Goal: Use online tool/utility: Utilize a website feature to perform a specific function

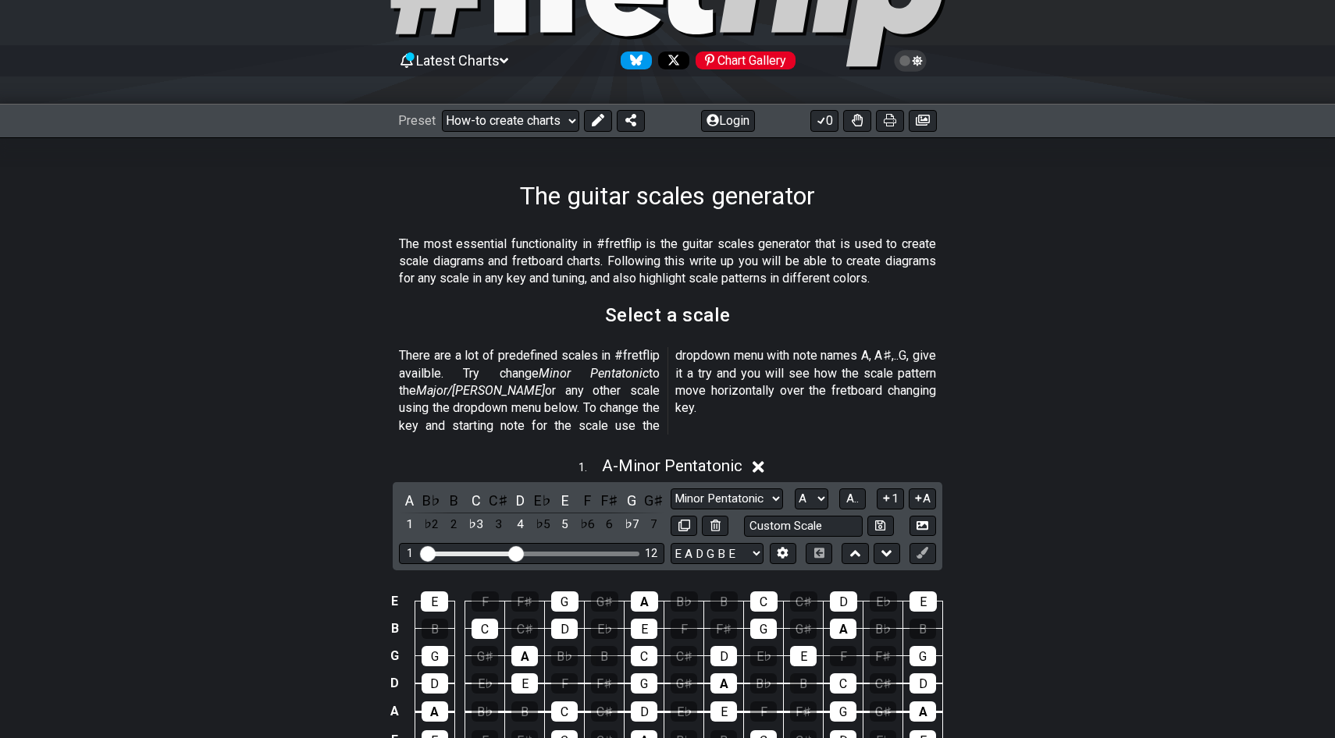
scroll to position [331, 0]
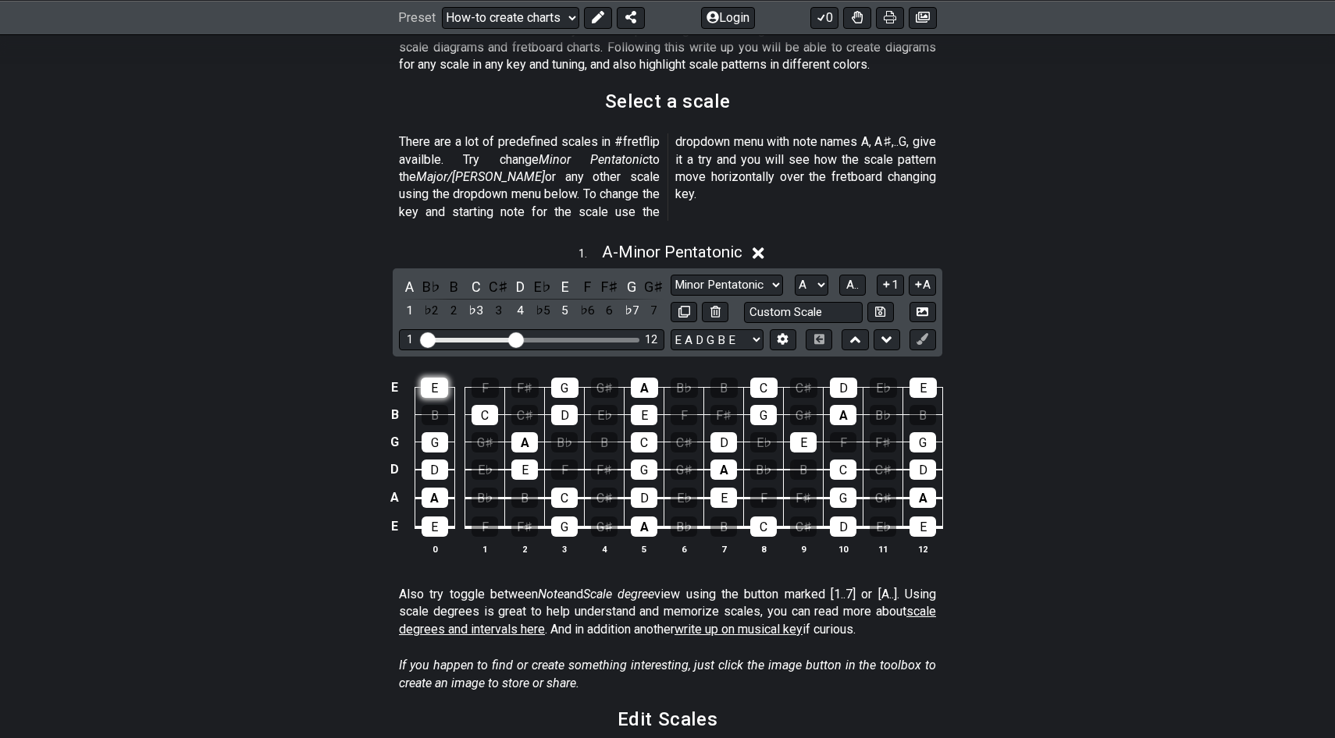
click at [437, 378] on div "E" at bounding box center [434, 388] width 27 height 20
click at [396, 375] on td "E" at bounding box center [395, 388] width 19 height 27
click at [632, 276] on div "G" at bounding box center [631, 286] width 20 height 21
click at [632, 276] on div "F𝄪" at bounding box center [631, 286] width 20 height 21
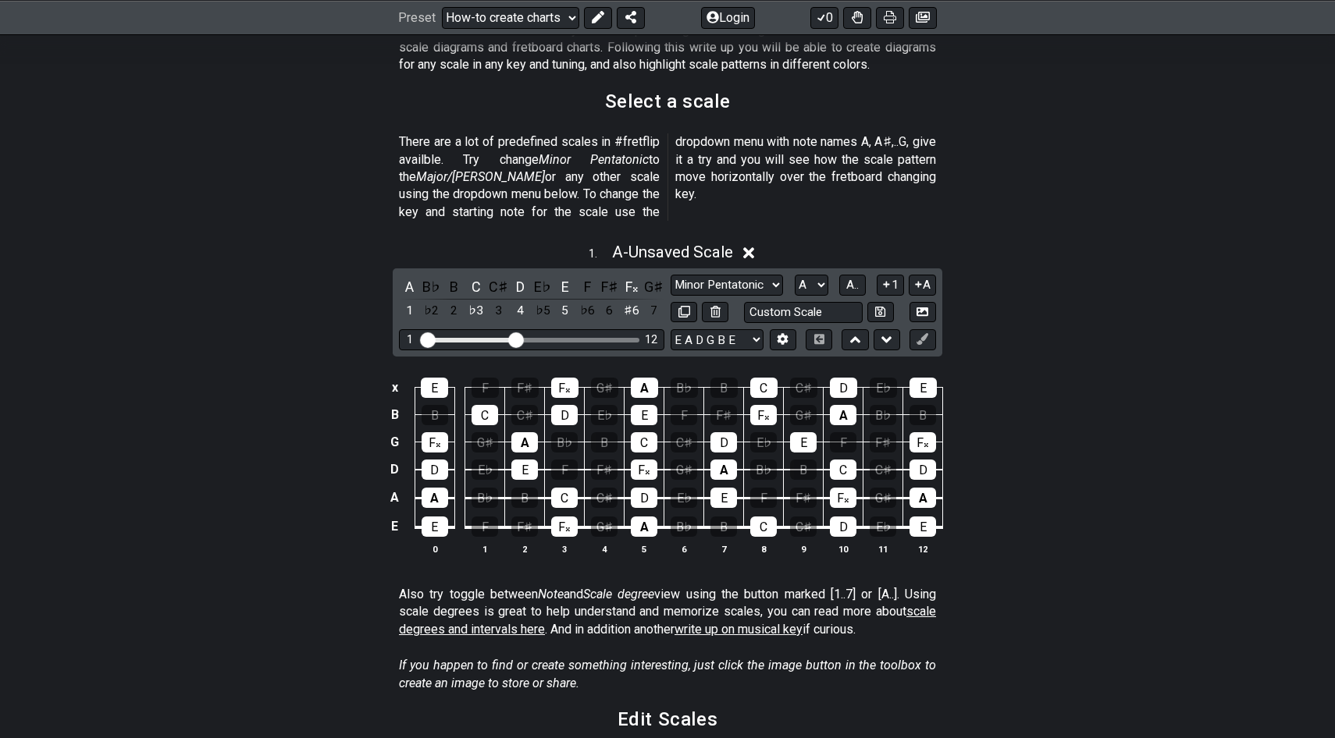
click at [632, 276] on div "F𝄪" at bounding box center [631, 286] width 20 height 21
click at [394, 375] on td "x" at bounding box center [395, 388] width 19 height 27
click at [631, 276] on div "G" at bounding box center [631, 286] width 20 height 21
drag, startPoint x: 631, startPoint y: 261, endPoint x: 416, endPoint y: 371, distance: 240.9
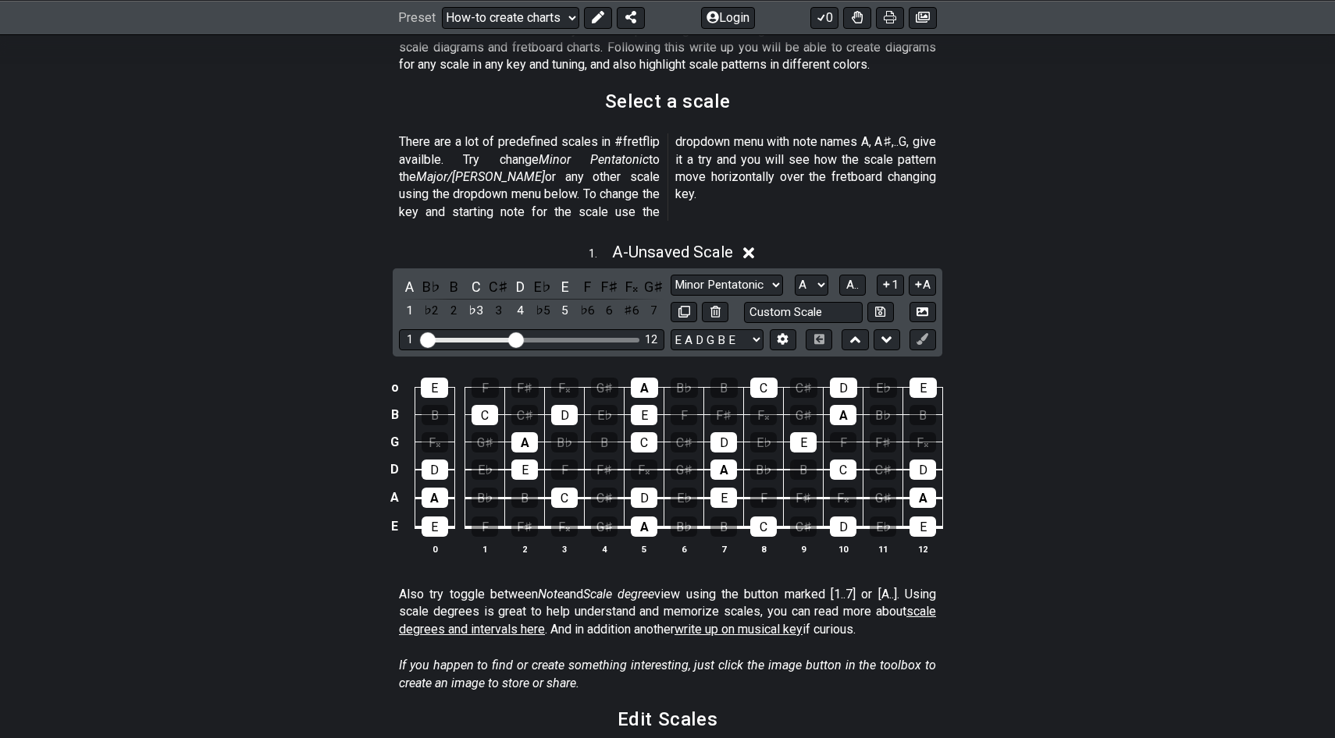
click at [416, 372] on div "1 . A - Unsaved Scale A B♭ B C C♯ D E♭ E F F♯ F𝄪 G♯ 1 ♭2 2 ♭3 3 4 ♭5 5 ♭6 6 ♯6 …" at bounding box center [667, 404] width 1335 height 343
click at [396, 375] on td "o" at bounding box center [395, 388] width 19 height 27
click at [396, 375] on td at bounding box center [395, 388] width 19 height 27
click at [396, 375] on td "E" at bounding box center [395, 388] width 19 height 27
click at [396, 375] on td "x" at bounding box center [395, 388] width 19 height 27
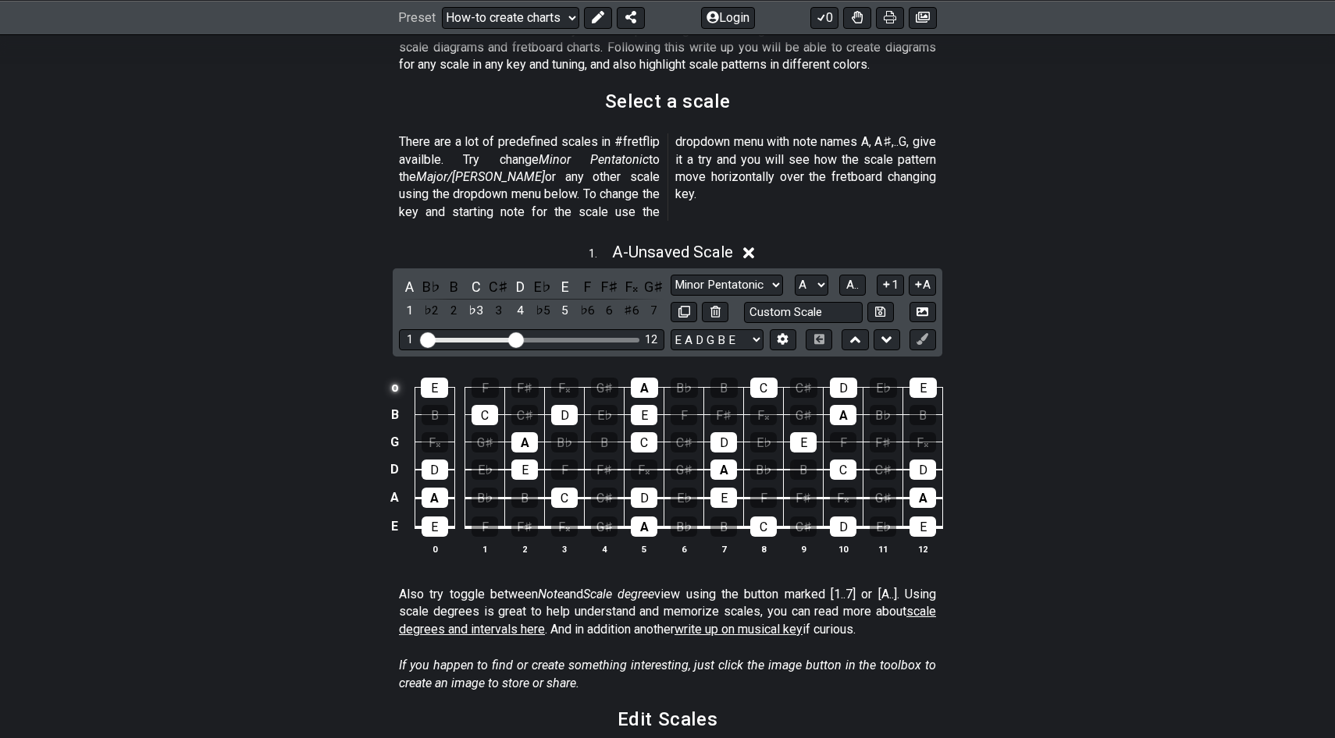
click at [396, 375] on td "o" at bounding box center [395, 388] width 19 height 27
click at [771, 302] on input "text" at bounding box center [803, 312] width 119 height 21
type input "Custom Scale"
click at [716, 329] on select "E A D G B E E A D G B E E A D G B E B E A D F♯ B A D G C E A D A D G B E E♭ A♭ …" at bounding box center [716, 339] width 93 height 21
select select "A D G C E A"
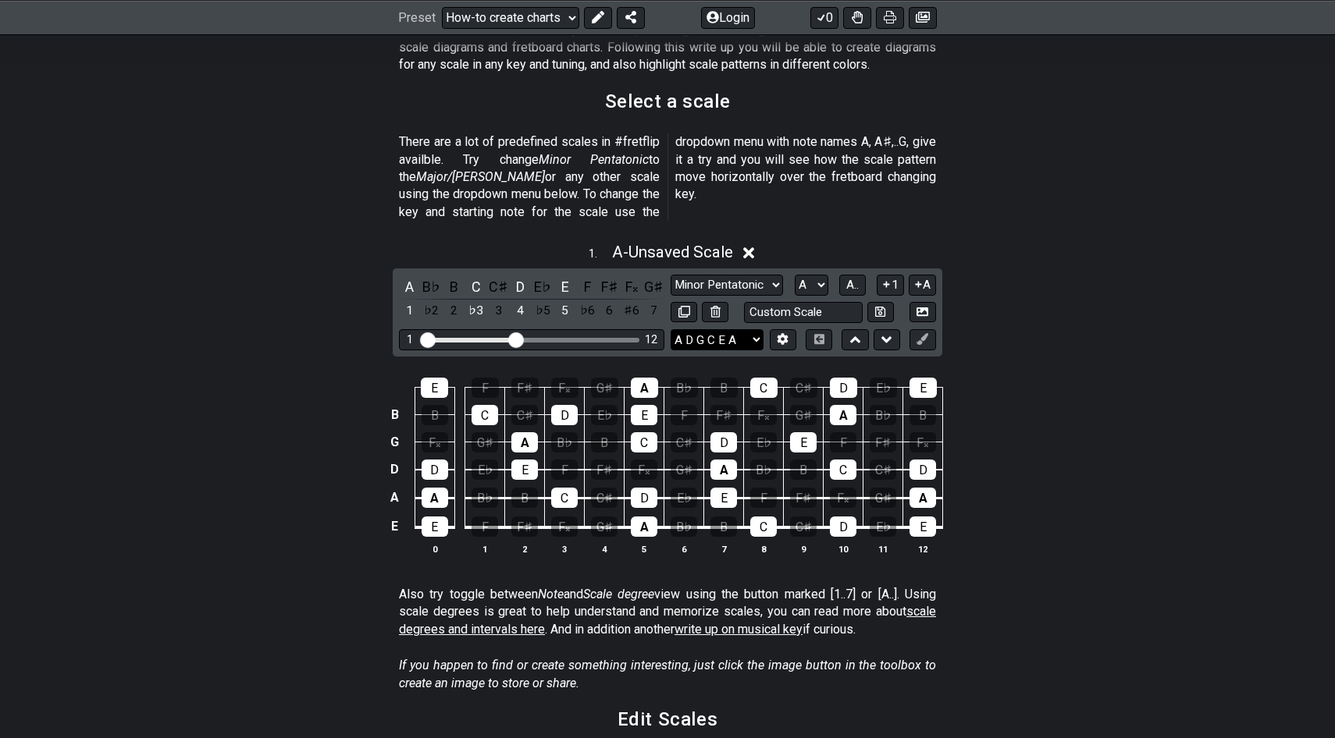
click at [670, 329] on select "E A D G B E E A D G B E E A D G B E B E A D F♯ B A D G C E A D A D G B E E♭ A♭ …" at bounding box center [716, 339] width 93 height 21
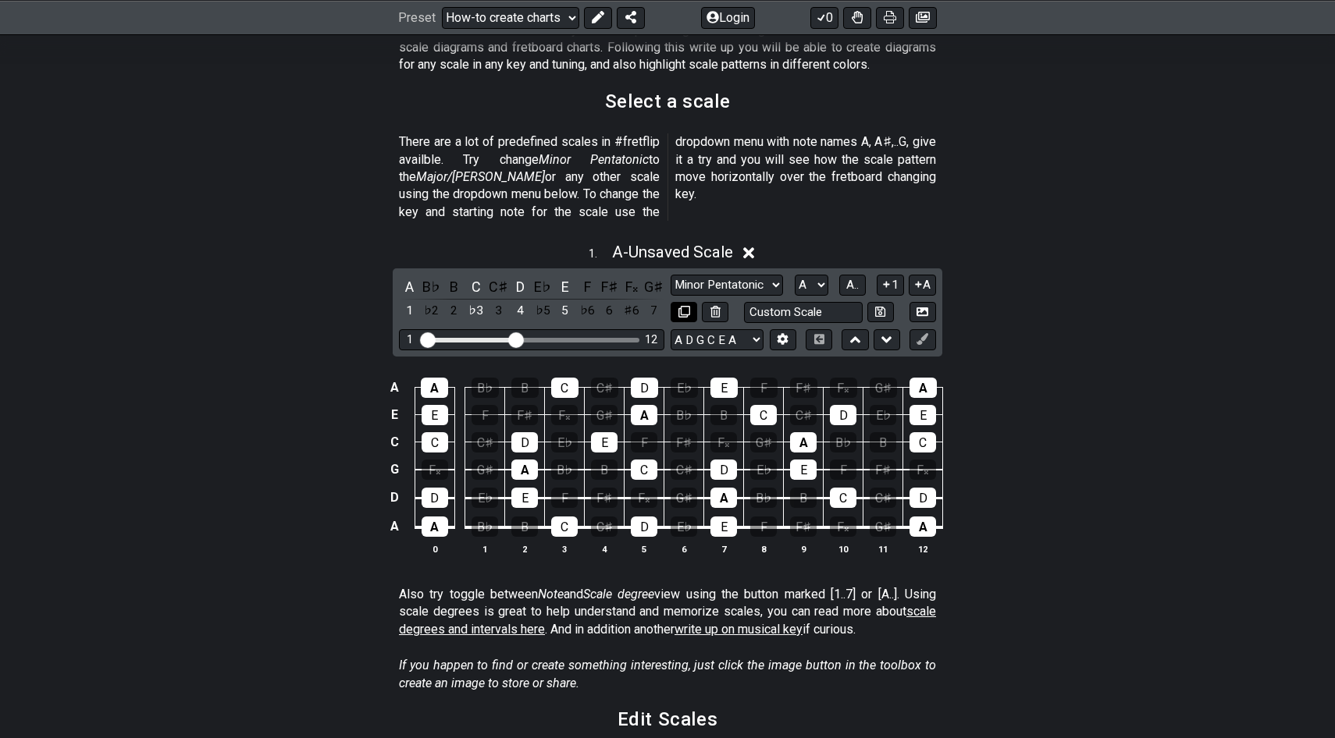
click at [682, 306] on icon at bounding box center [684, 312] width 12 height 12
select select "A D G C E A"
select select "Minor Pentatonic"
select select "Root"
select select "A"
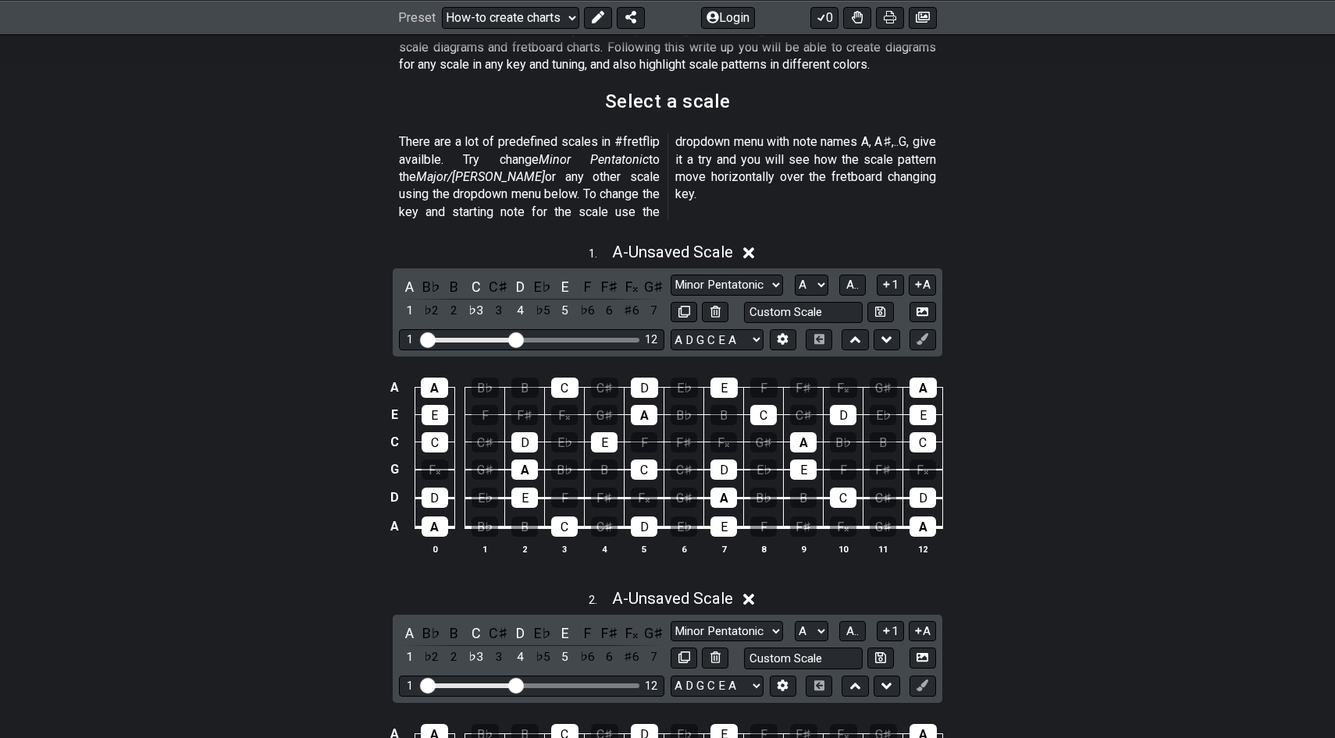
click at [755, 592] on icon at bounding box center [749, 600] width 12 height 16
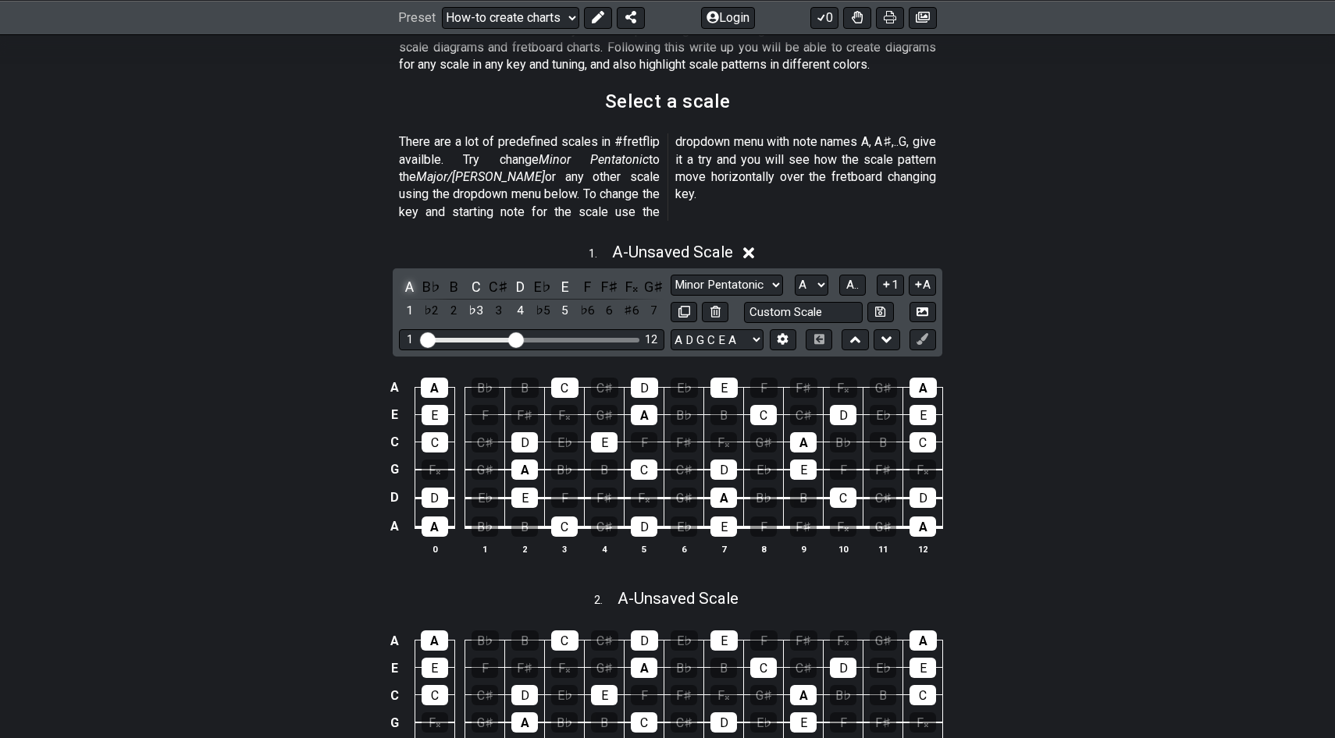
click at [409, 276] on div "A" at bounding box center [409, 286] width 20 height 21
click at [444, 276] on div "B" at bounding box center [453, 286] width 20 height 21
click at [449, 276] on div "B" at bounding box center [453, 286] width 20 height 21
click at [500, 276] on div "C♯" at bounding box center [498, 286] width 20 height 21
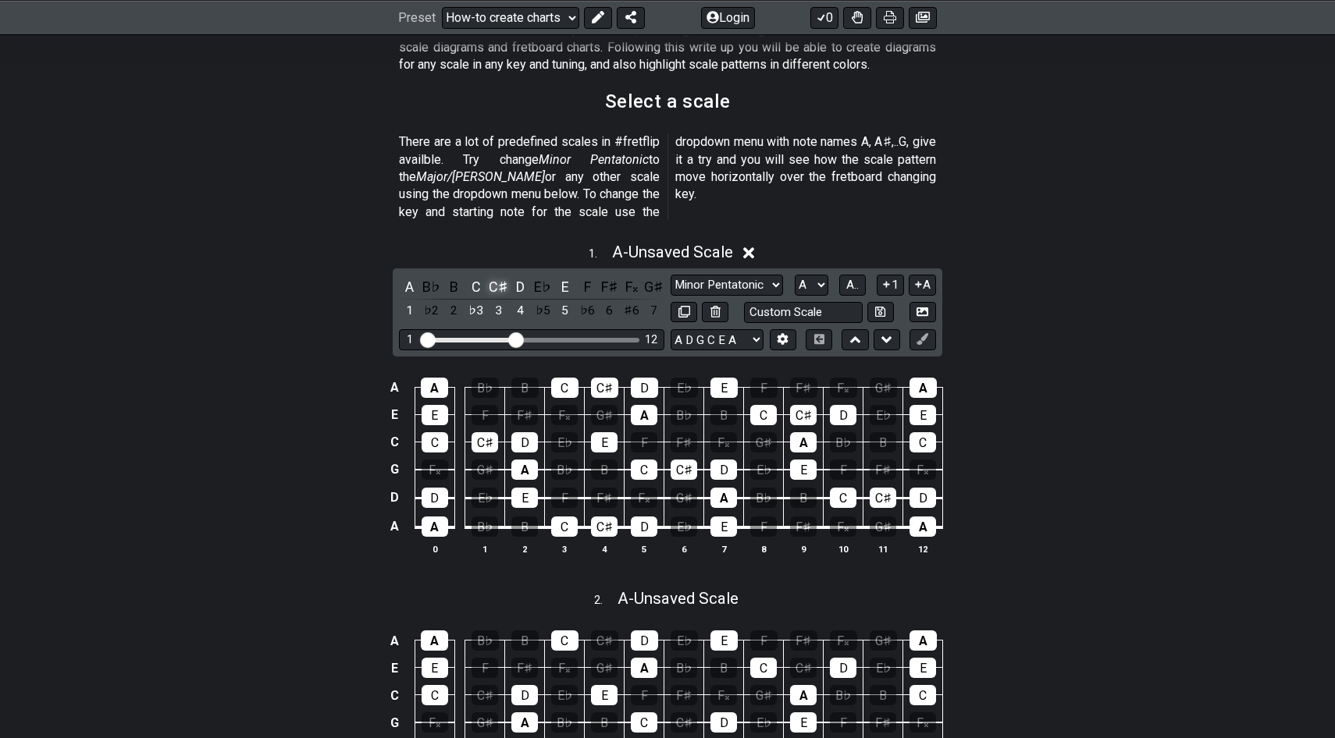
click at [500, 276] on div "C♯" at bounding box center [498, 286] width 20 height 21
click at [562, 276] on div "E" at bounding box center [565, 286] width 20 height 21
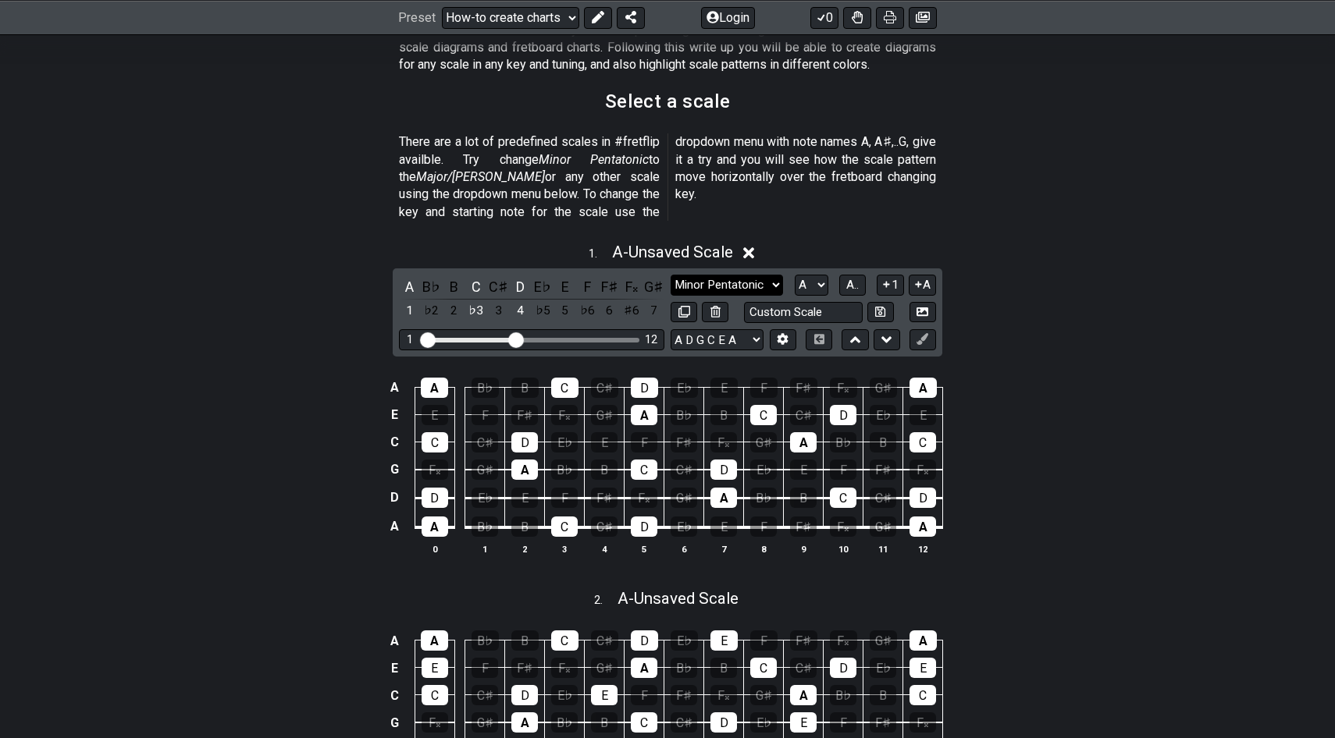
click at [767, 275] on select "Minor Pentatonic New Scale Minor Pentatonic Major Pentatonic Minor Blues Major …" at bounding box center [726, 285] width 112 height 21
select select "New Scale"
click at [670, 275] on select "Minor Pentatonic New Scale Minor Pentatonic Major Pentatonic Minor Blues Major …" at bounding box center [726, 285] width 112 height 21
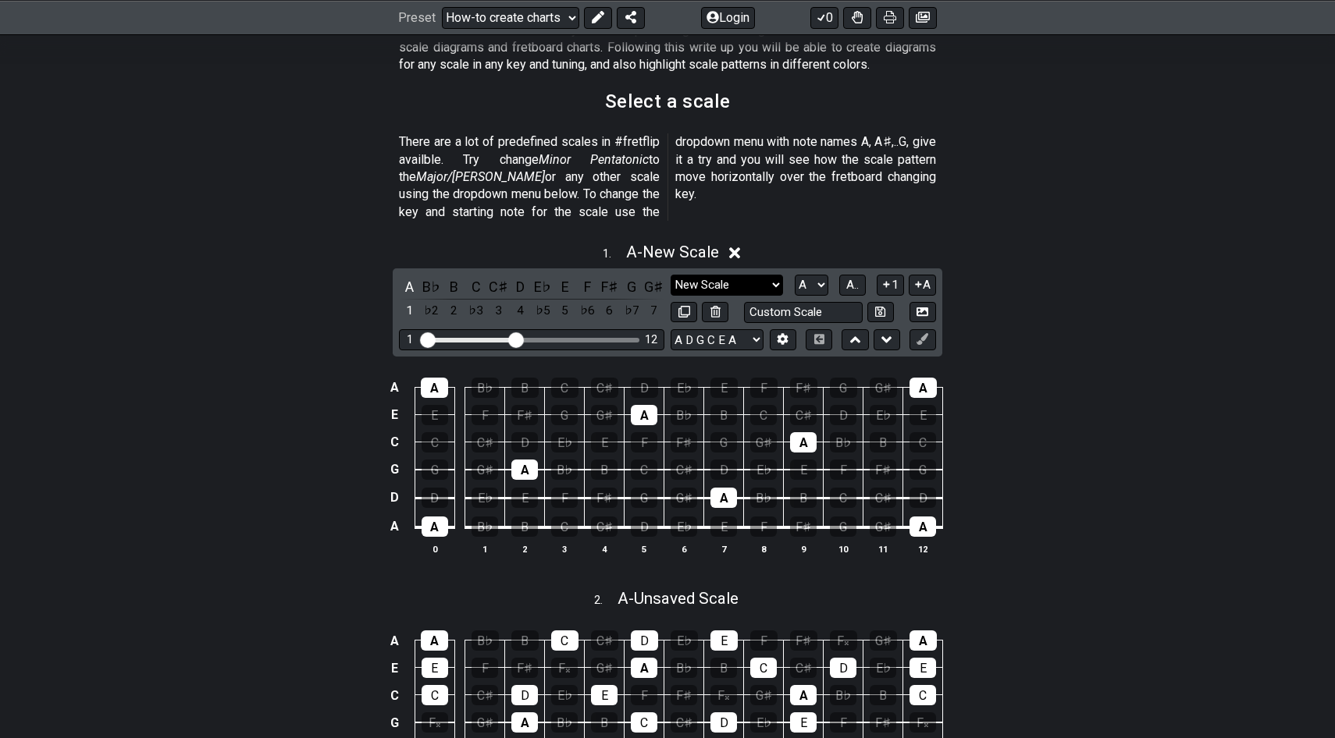
click at [719, 275] on select "Minor Pentatonic New Scale Minor Pentatonic Major Pentatonic Minor Blues Major …" at bounding box center [726, 285] width 112 height 21
click at [813, 275] on select "A♭ A A♯ B♭ B C C♯ D♭ D D♯ E♭ E F F♯ G♭ G G♯" at bounding box center [812, 285] width 34 height 21
click at [805, 275] on select "A♭ A A♯ B♭ B C C♯ D♭ D D♯ E♭ E F F♯ G♭ G G♯" at bounding box center [812, 285] width 34 height 21
select select "G"
click at [795, 275] on select "A♭ A A♯ B♭ B C C♯ D♭ D D♯ E♭ E F F♯ G♭ G G♯" at bounding box center [812, 285] width 34 height 21
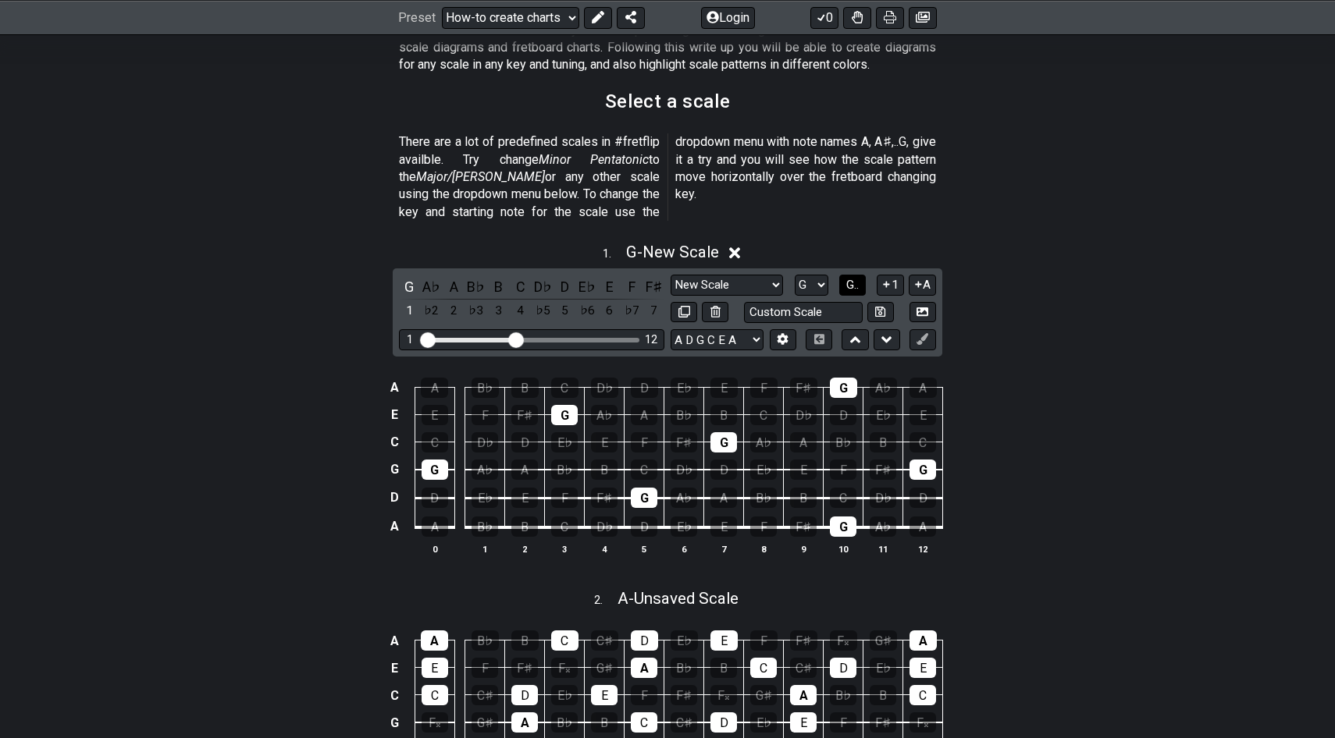
click at [852, 278] on span "G.." at bounding box center [852, 285] width 12 height 14
click at [852, 278] on span "1..7" at bounding box center [851, 285] width 19 height 14
click at [887, 281] on icon at bounding box center [887, 284] width 6 height 6
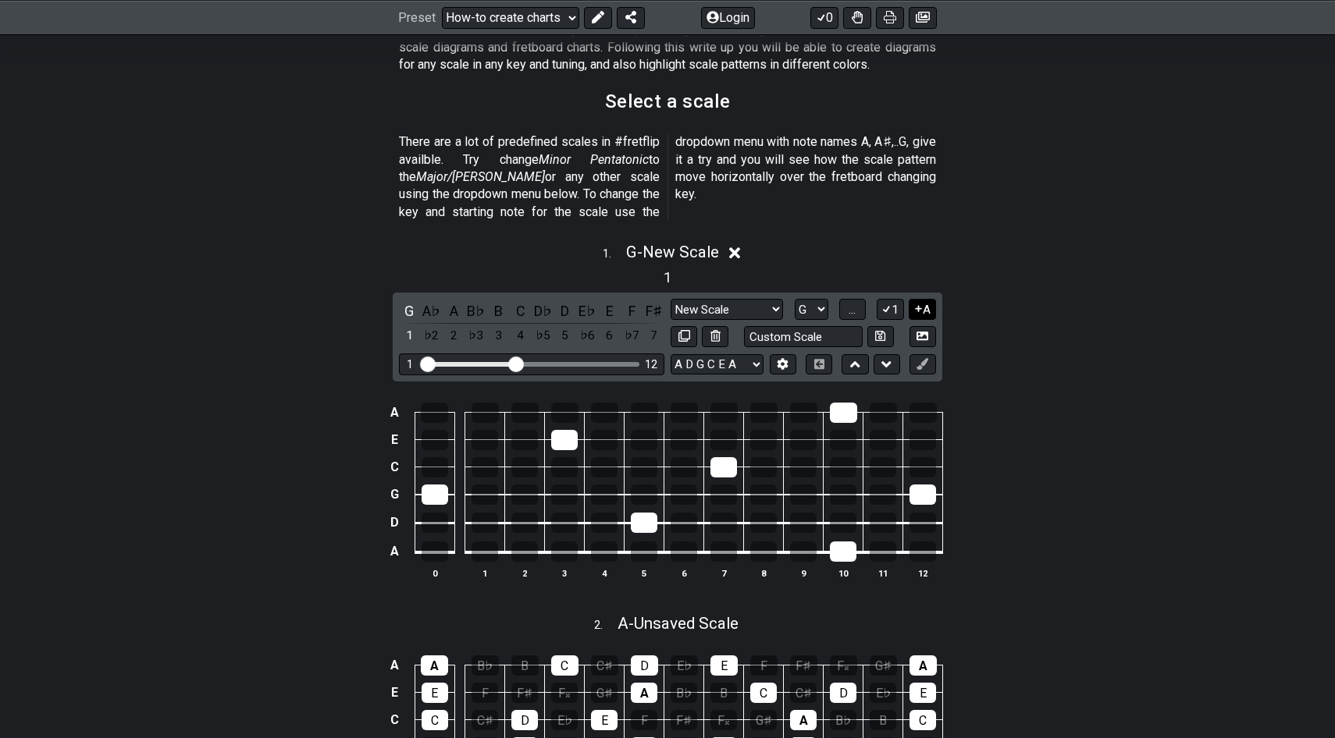
click at [922, 299] on button "A" at bounding box center [922, 309] width 27 height 21
click at [735, 354] on select "E A D G B E E A D G B E E A D G B E B E A D F♯ B A D G C E A D A D G B E E♭ A♭ …" at bounding box center [716, 364] width 93 height 21
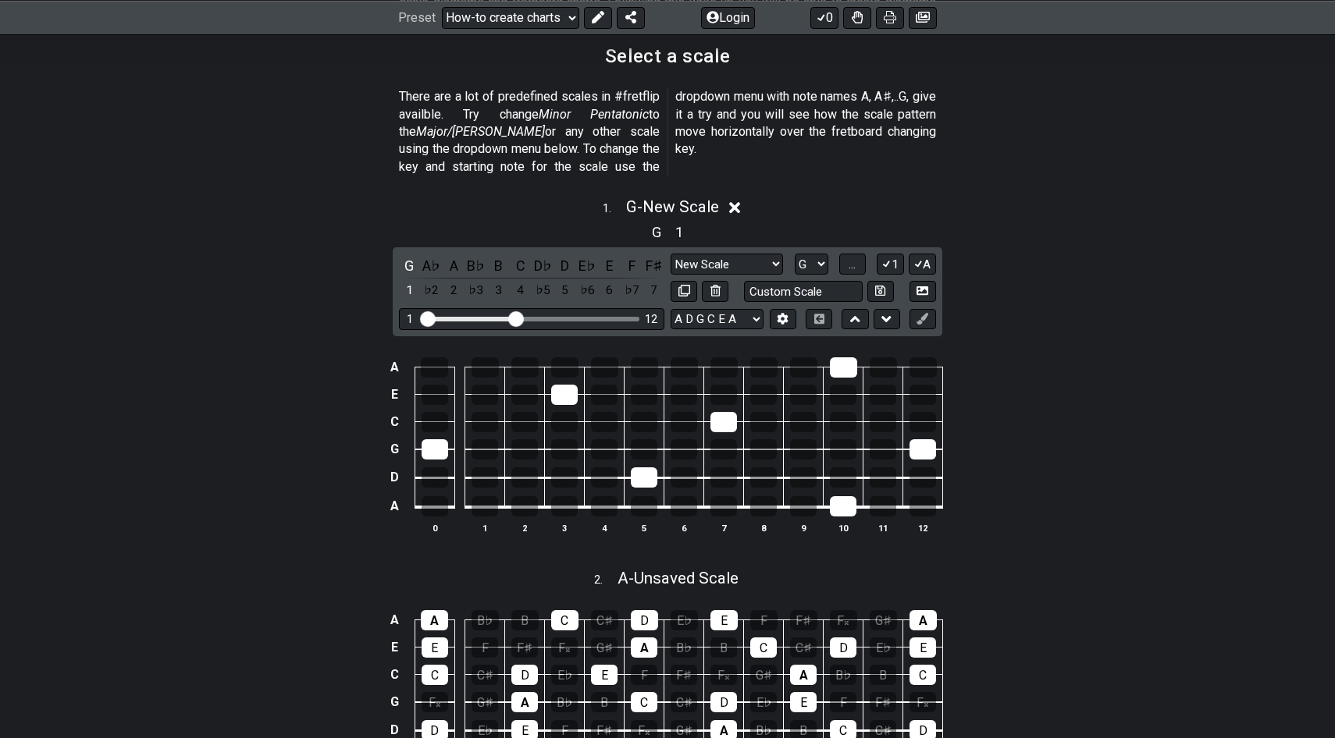
scroll to position [366, 0]
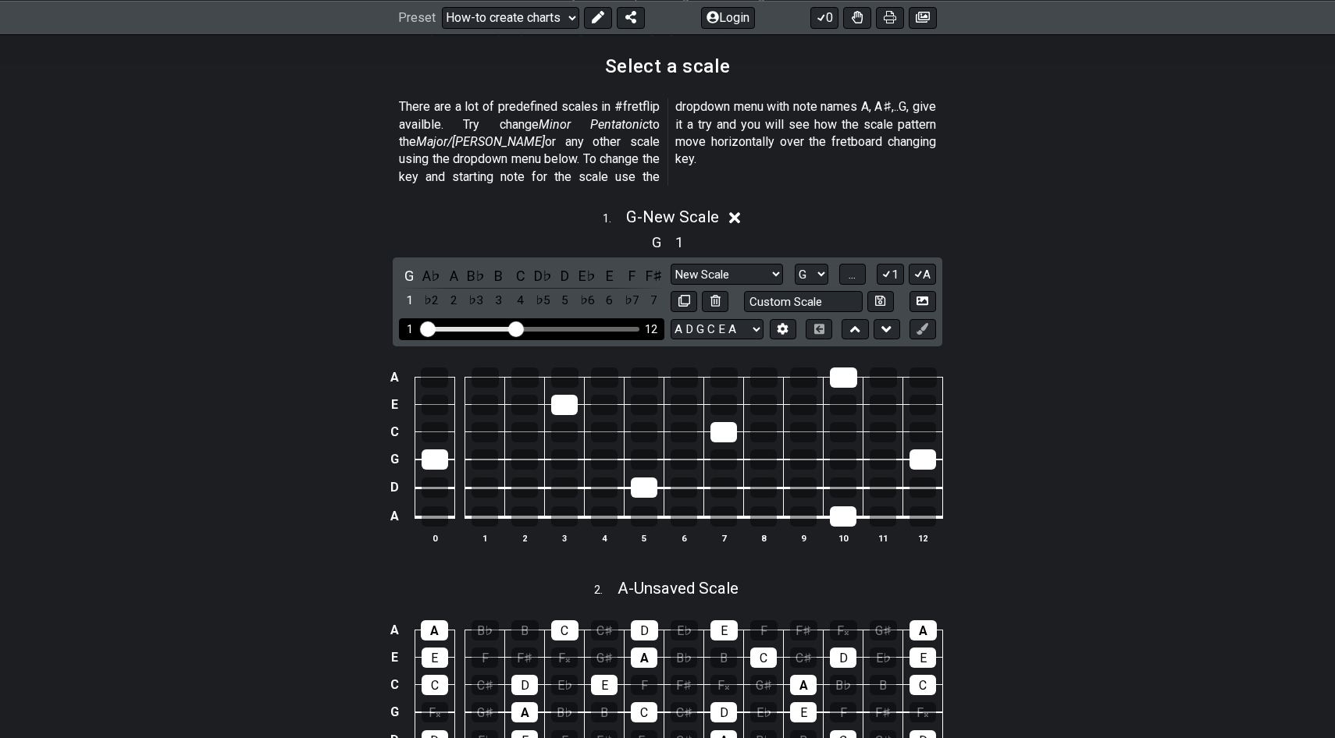
drag, startPoint x: 515, startPoint y: 303, endPoint x: 643, endPoint y: 304, distance: 128.0
click at [646, 318] on div "1 12" at bounding box center [531, 328] width 265 height 21
click at [638, 318] on div "1 12" at bounding box center [531, 328] width 265 height 21
click at [617, 327] on div "Visible fret range" at bounding box center [532, 329] width 216 height 5
drag, startPoint x: 519, startPoint y: 308, endPoint x: 688, endPoint y: 315, distance: 169.5
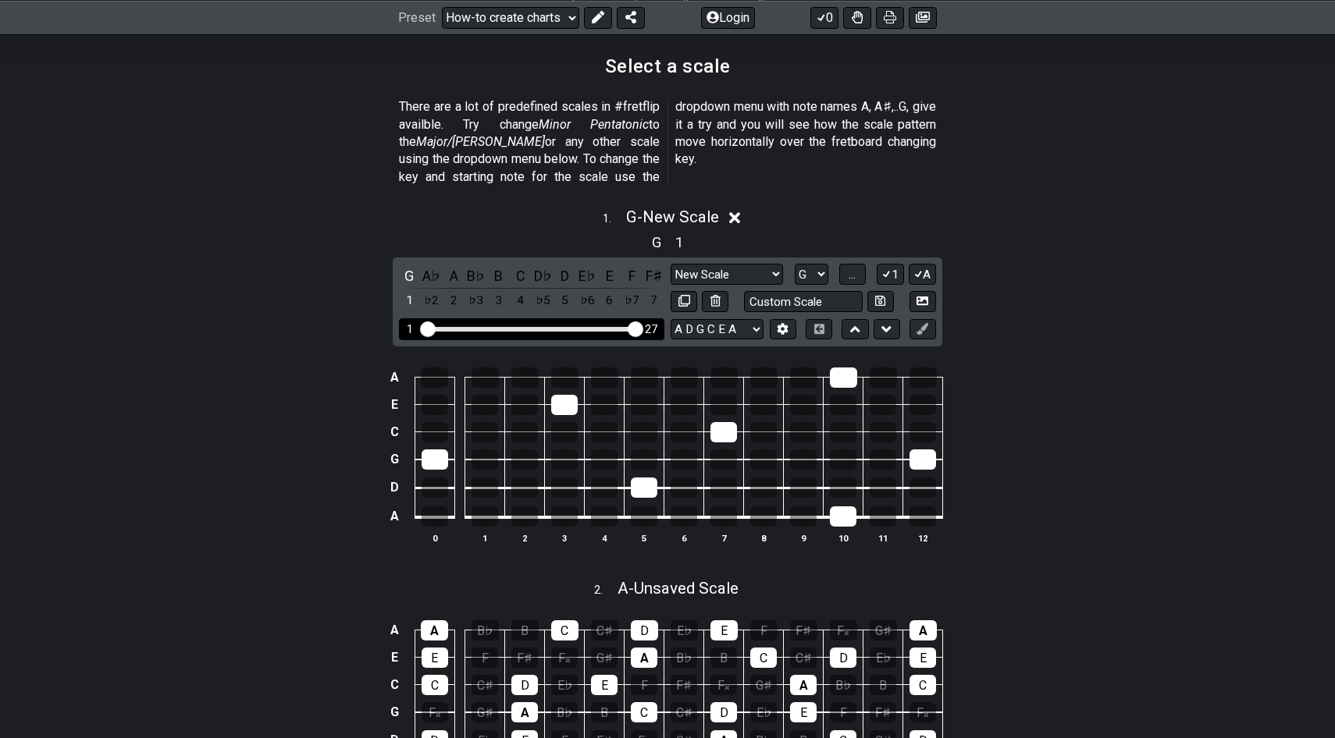
click at [642, 328] on input "Visible fret range" at bounding box center [532, 328] width 222 height 0
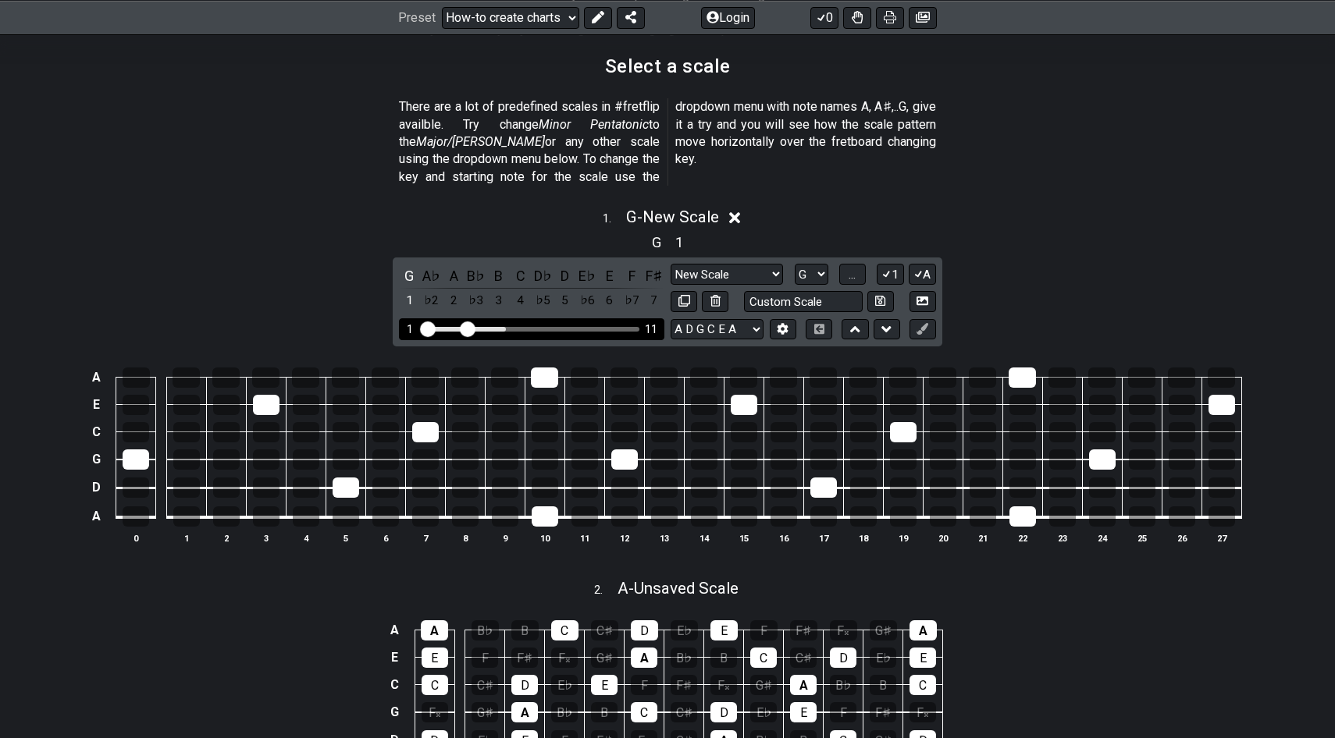
drag, startPoint x: 633, startPoint y: 305, endPoint x: 470, endPoint y: 303, distance: 163.1
click at [470, 328] on input "Visible fret range" at bounding box center [532, 328] width 222 height 0
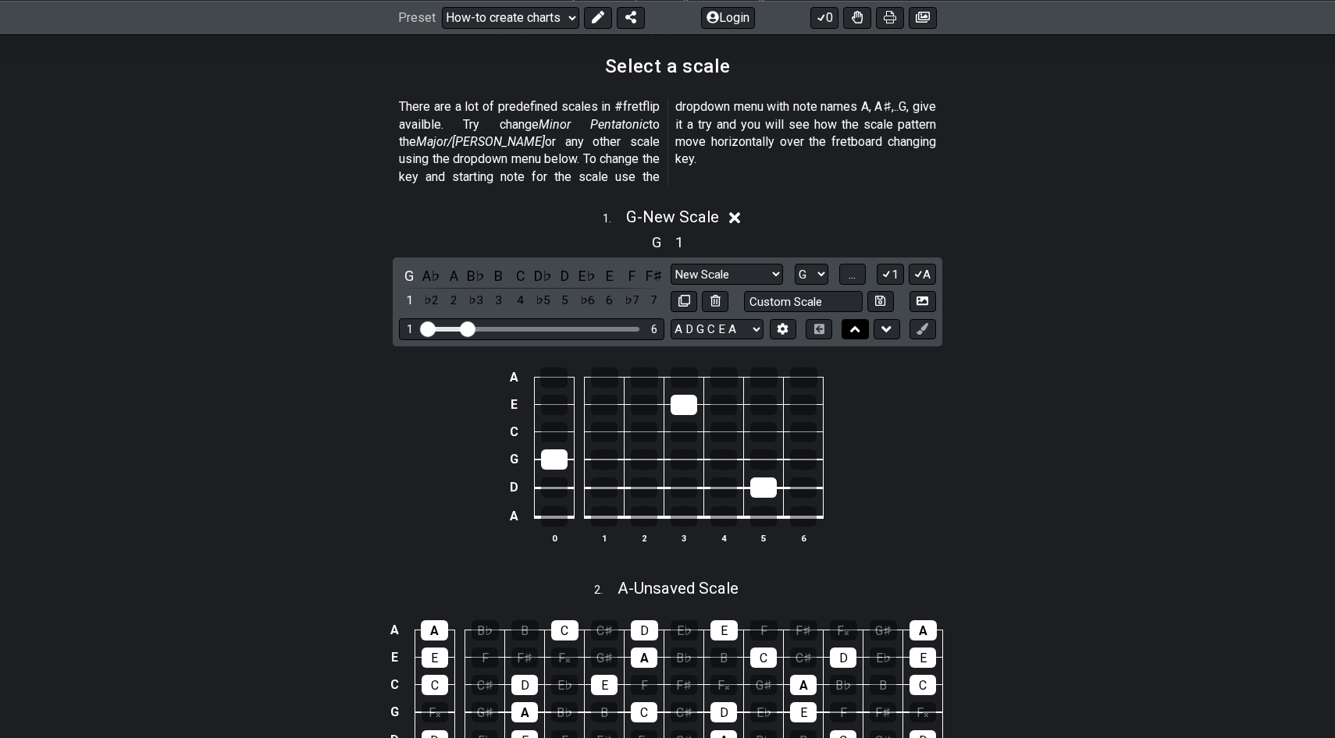
click at [859, 319] on button at bounding box center [854, 329] width 27 height 21
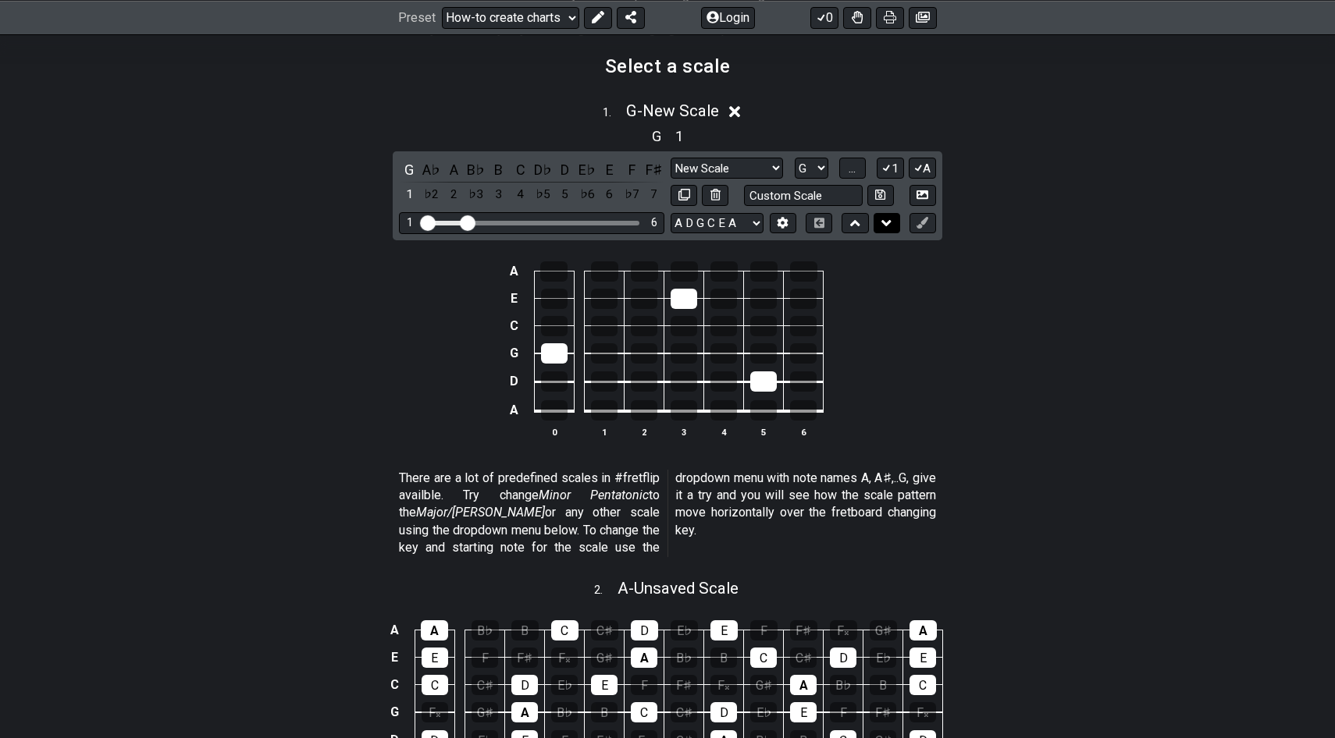
click at [885, 225] on icon at bounding box center [886, 223] width 10 height 16
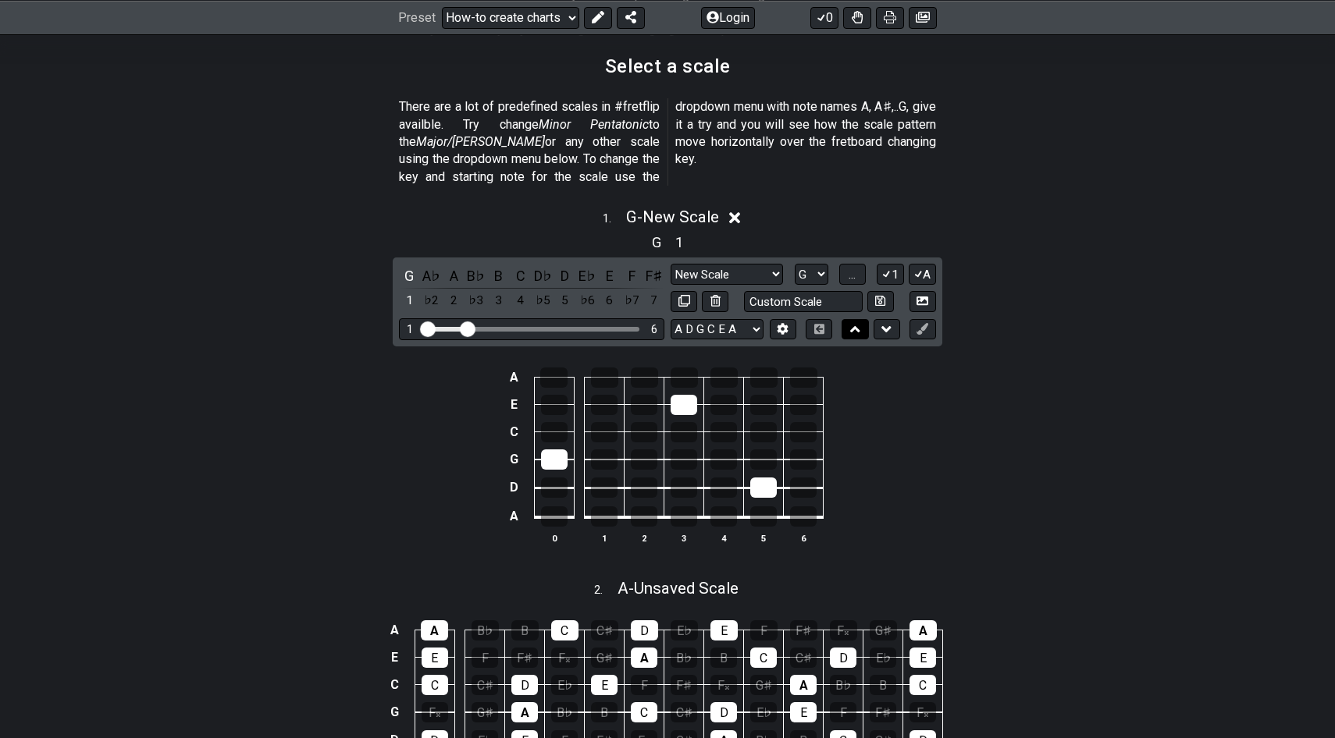
click at [856, 326] on icon at bounding box center [855, 329] width 10 height 6
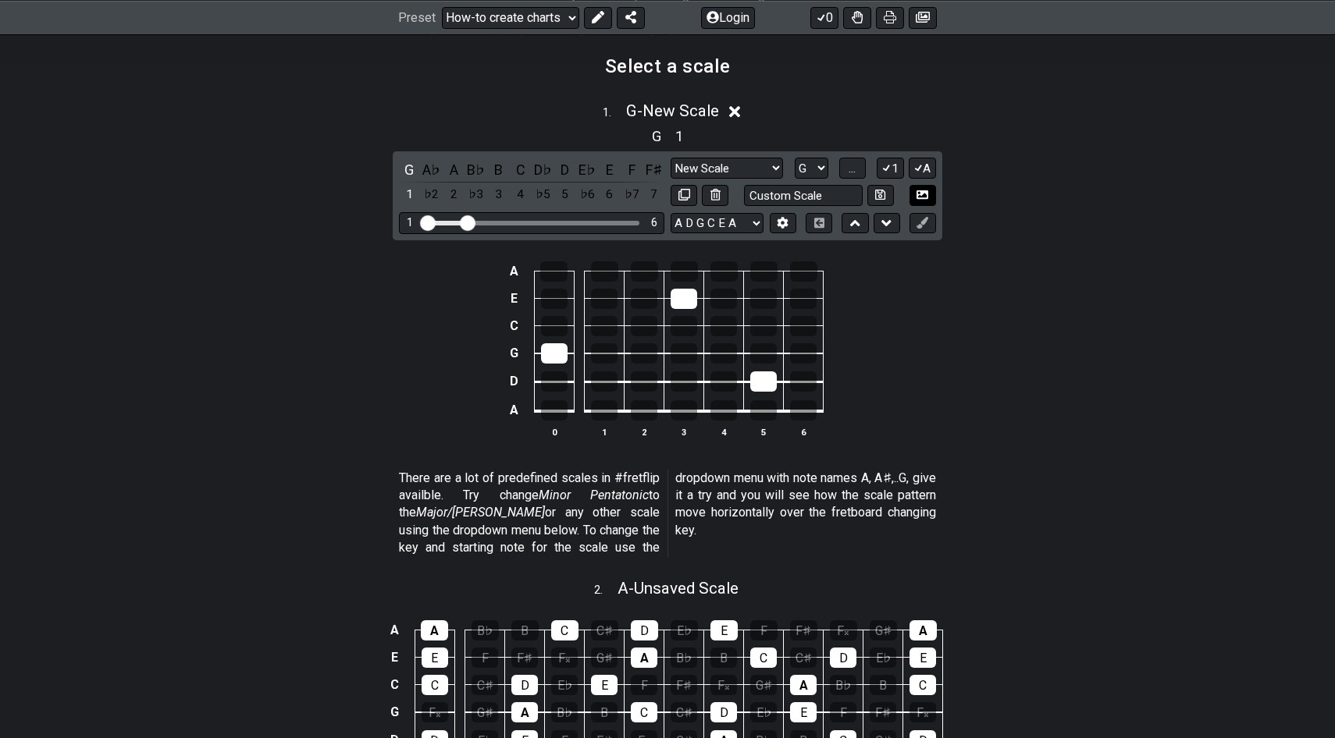
click at [921, 200] on button at bounding box center [922, 195] width 27 height 21
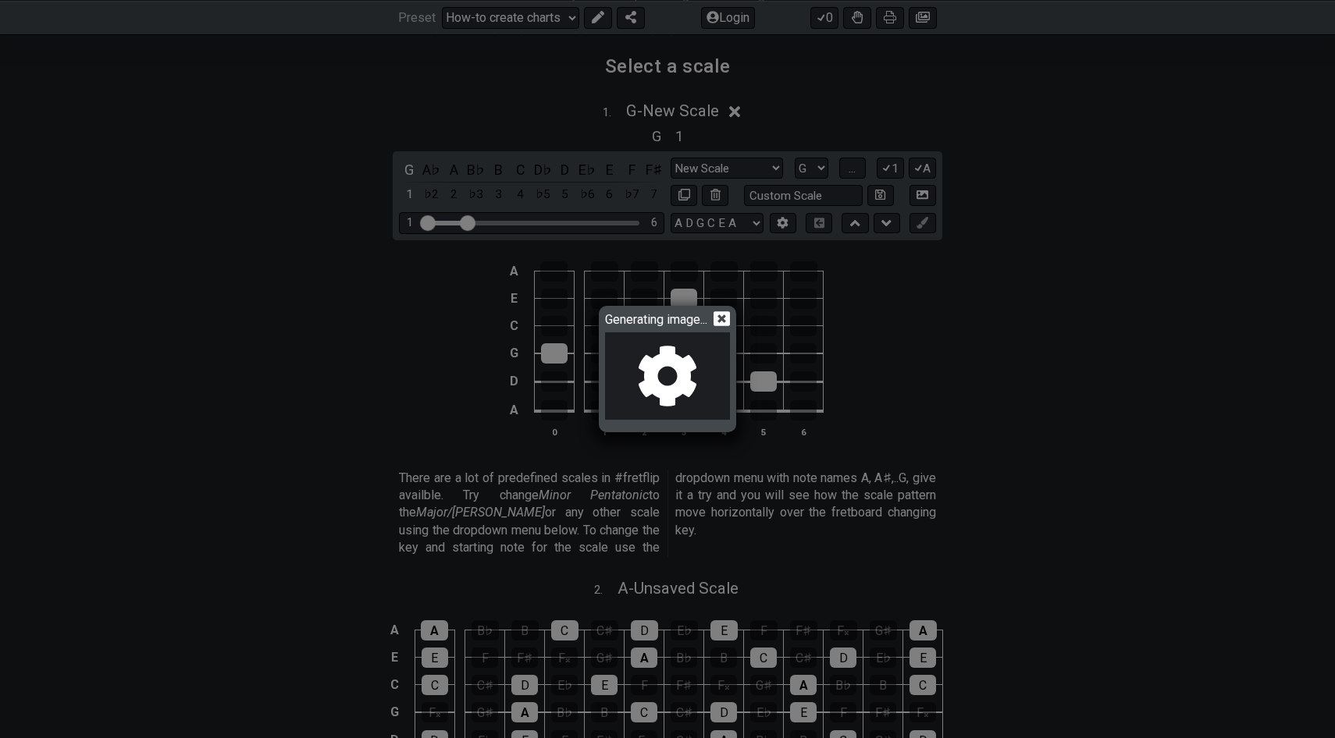
click at [722, 323] on icon at bounding box center [721, 318] width 16 height 15
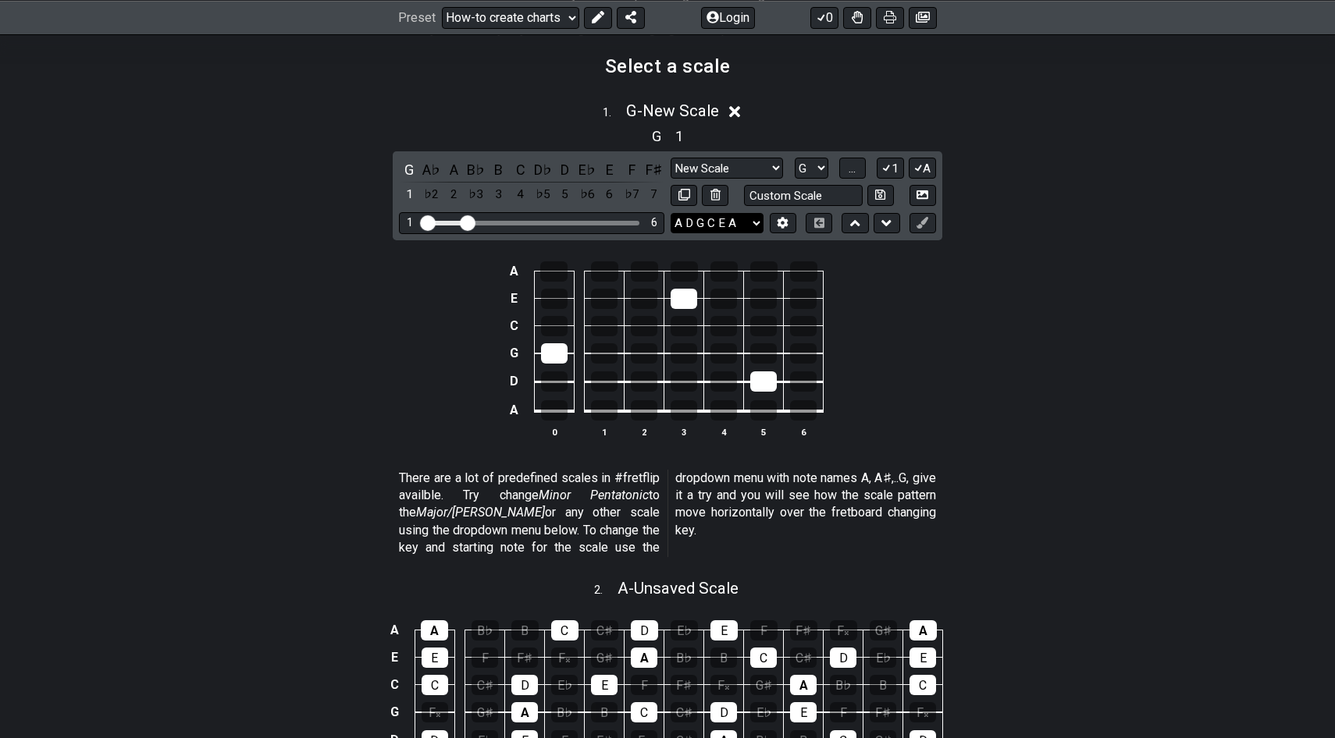
click at [703, 222] on select "E A D G B E E A D G B E E A D G B E B E A D F♯ B A D G C E A D A D G B E E♭ A♭ …" at bounding box center [716, 223] width 93 height 21
click at [670, 213] on select "E A D G B E E A D G B E E A D G B E B E A D F♯ B A D G C E A D A D G B E E♭ A♭ …" at bounding box center [716, 223] width 93 height 21
drag, startPoint x: 460, startPoint y: 213, endPoint x: 562, endPoint y: 215, distance: 101.5
click at [563, 215] on div "1 6" at bounding box center [531, 222] width 265 height 21
click at [562, 219] on div "1 6" at bounding box center [531, 222] width 265 height 21
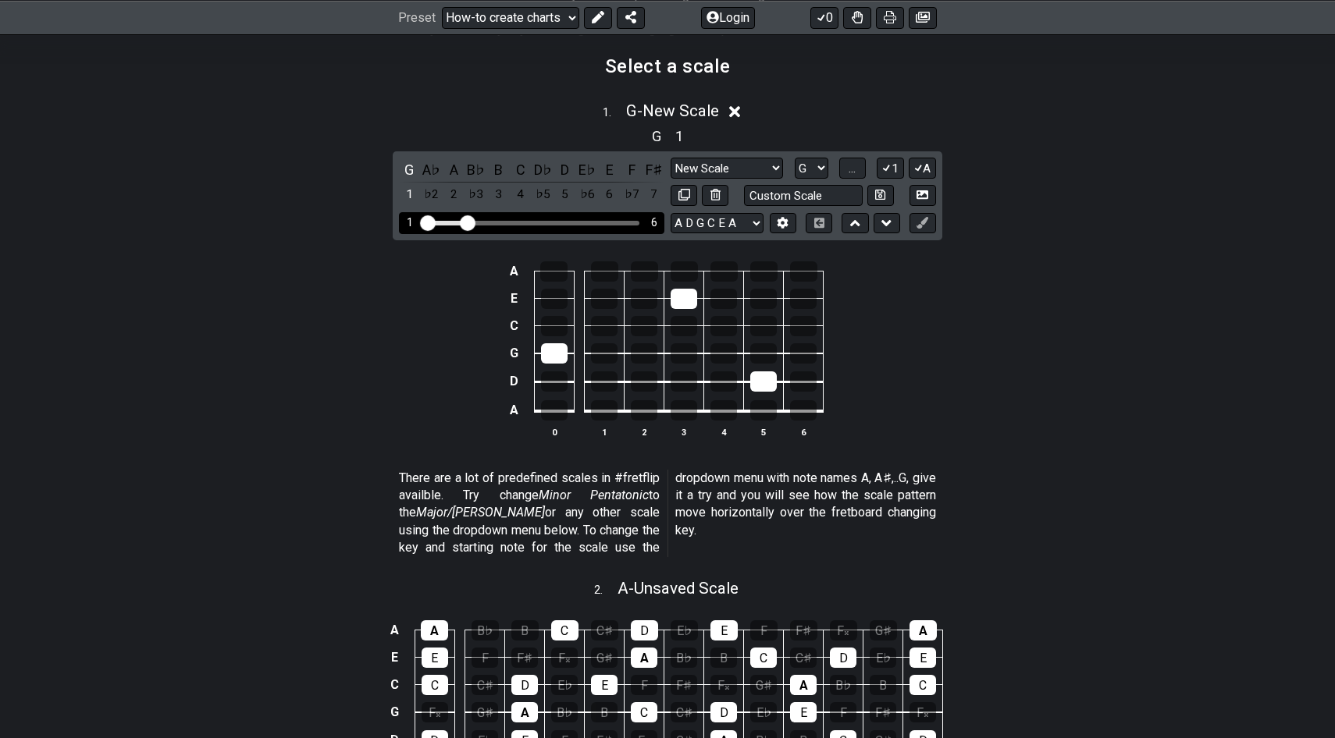
click at [563, 221] on div "Visible fret range" at bounding box center [532, 223] width 216 height 5
drag, startPoint x: 587, startPoint y: 219, endPoint x: 658, endPoint y: 219, distance: 71.0
click at [658, 219] on div "1 6" at bounding box center [531, 222] width 265 height 21
drag, startPoint x: 466, startPoint y: 225, endPoint x: 586, endPoint y: 225, distance: 120.2
click at [586, 222] on input "Visible fret range" at bounding box center [532, 222] width 222 height 0
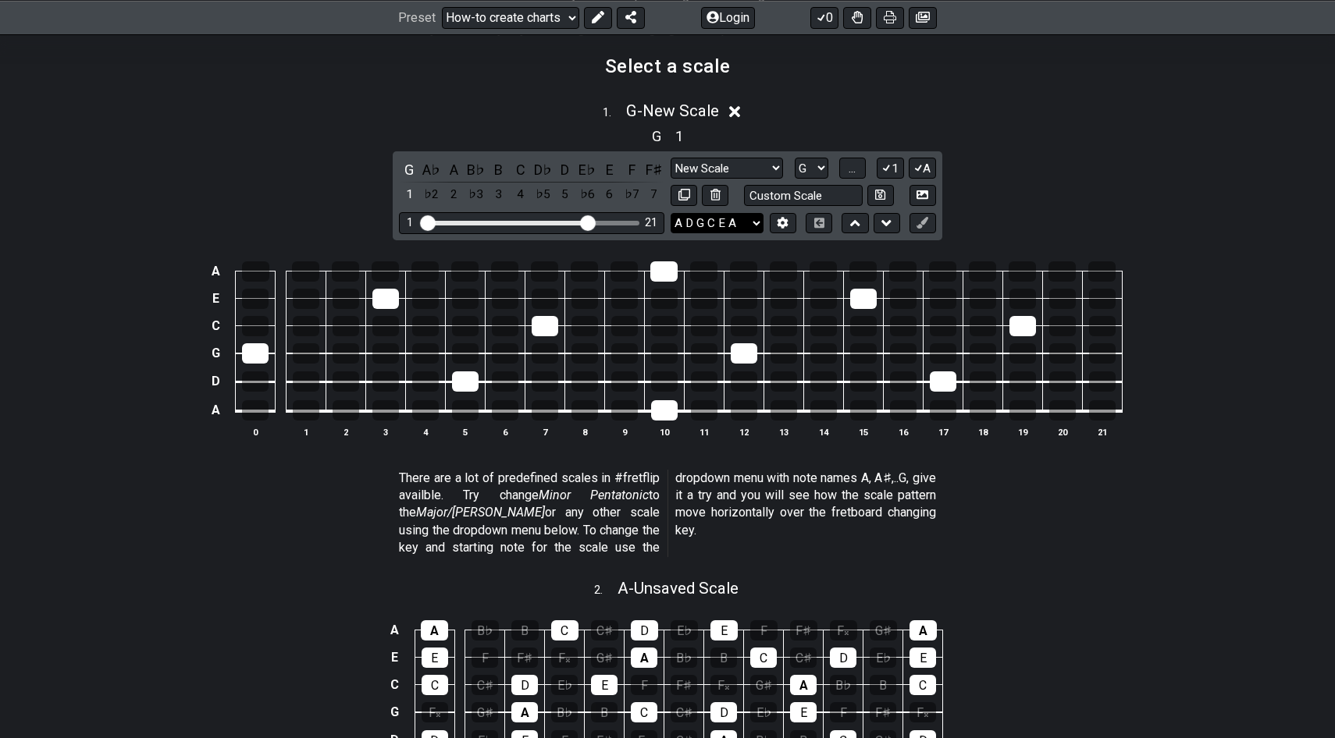
click at [724, 224] on select "E A D G B E E A D G B E E A D G B E B E A D F♯ B A D G C E A D A D G B E E♭ A♭ …" at bounding box center [716, 223] width 93 height 21
click at [539, 20] on select "Welcome to #fretflip! Initial Preset Custom Preset Minor Pentatonic Major Penta…" at bounding box center [510, 17] width 137 height 22
click at [442, 6] on select "Welcome to #fretflip! Initial Preset Custom Preset Minor Pentatonic Major Penta…" at bounding box center [510, 17] width 137 height 22
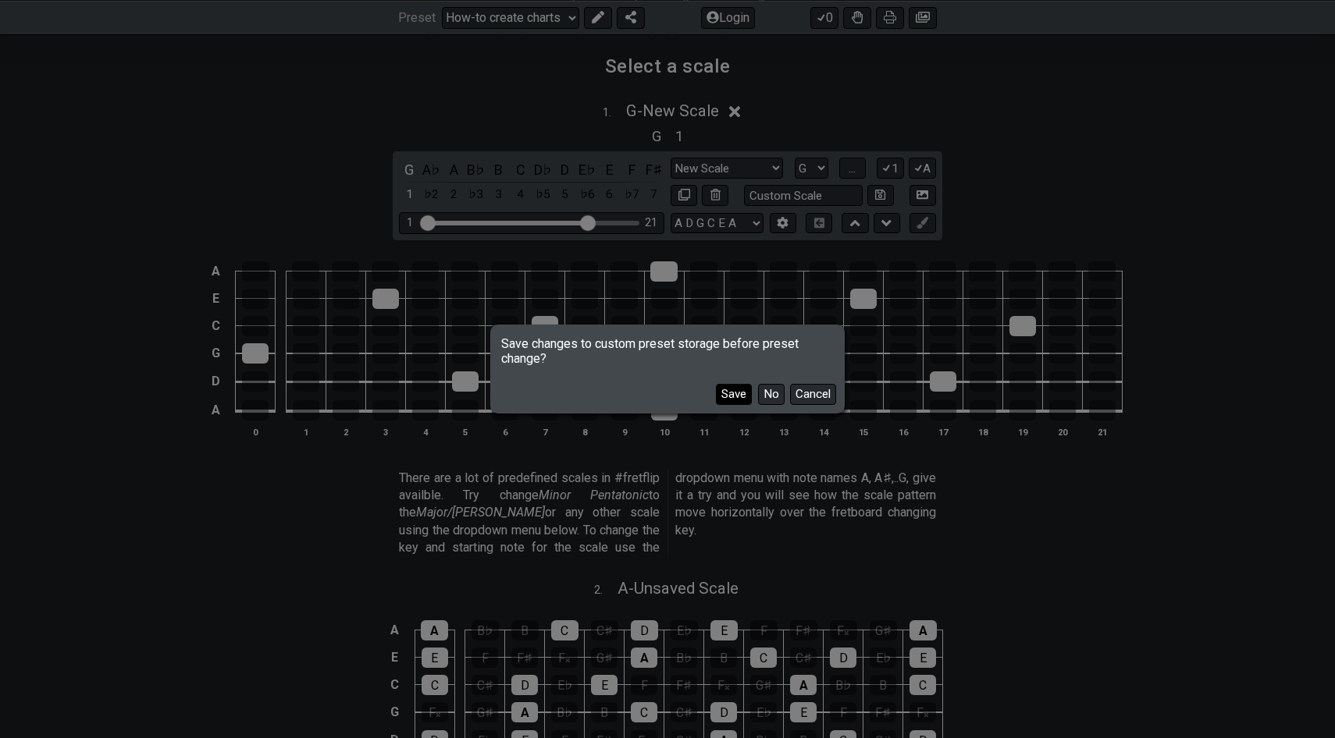
click at [734, 396] on button "Save" at bounding box center [734, 394] width 36 height 21
select select "/find-all-notes"
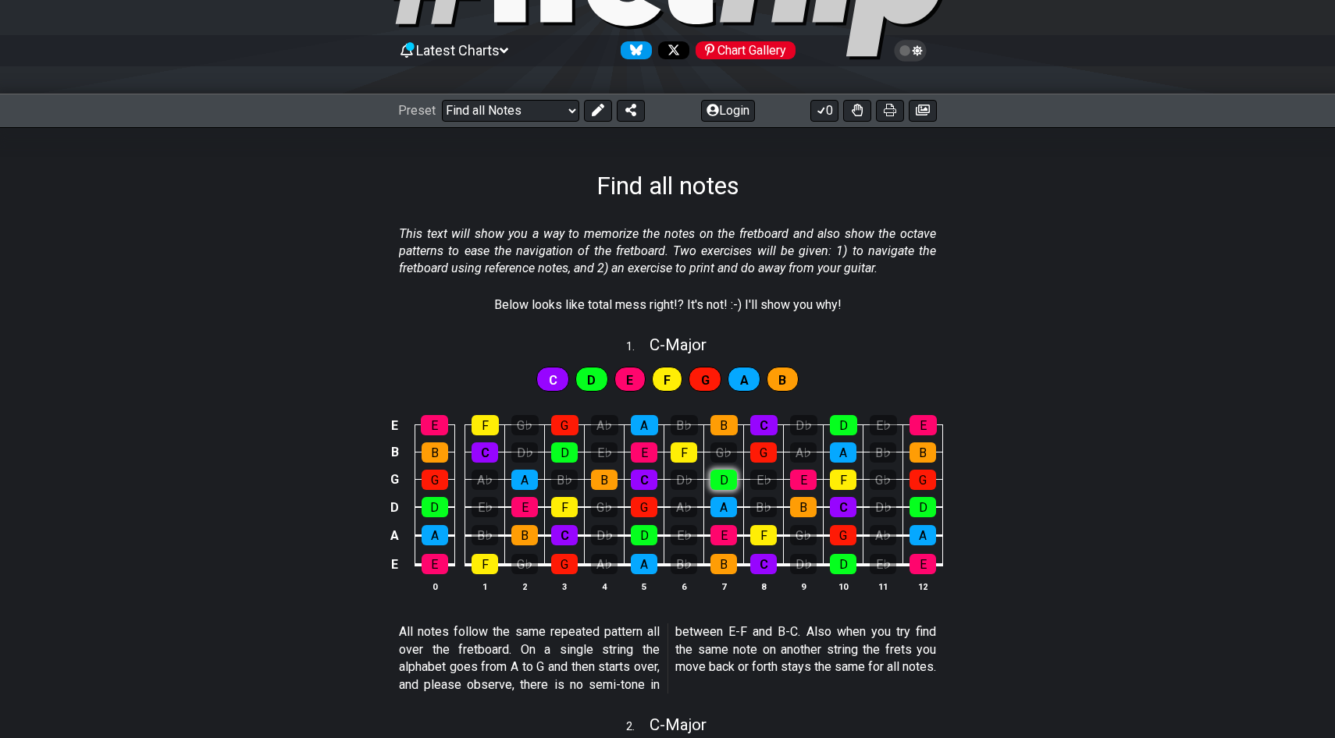
scroll to position [126, 0]
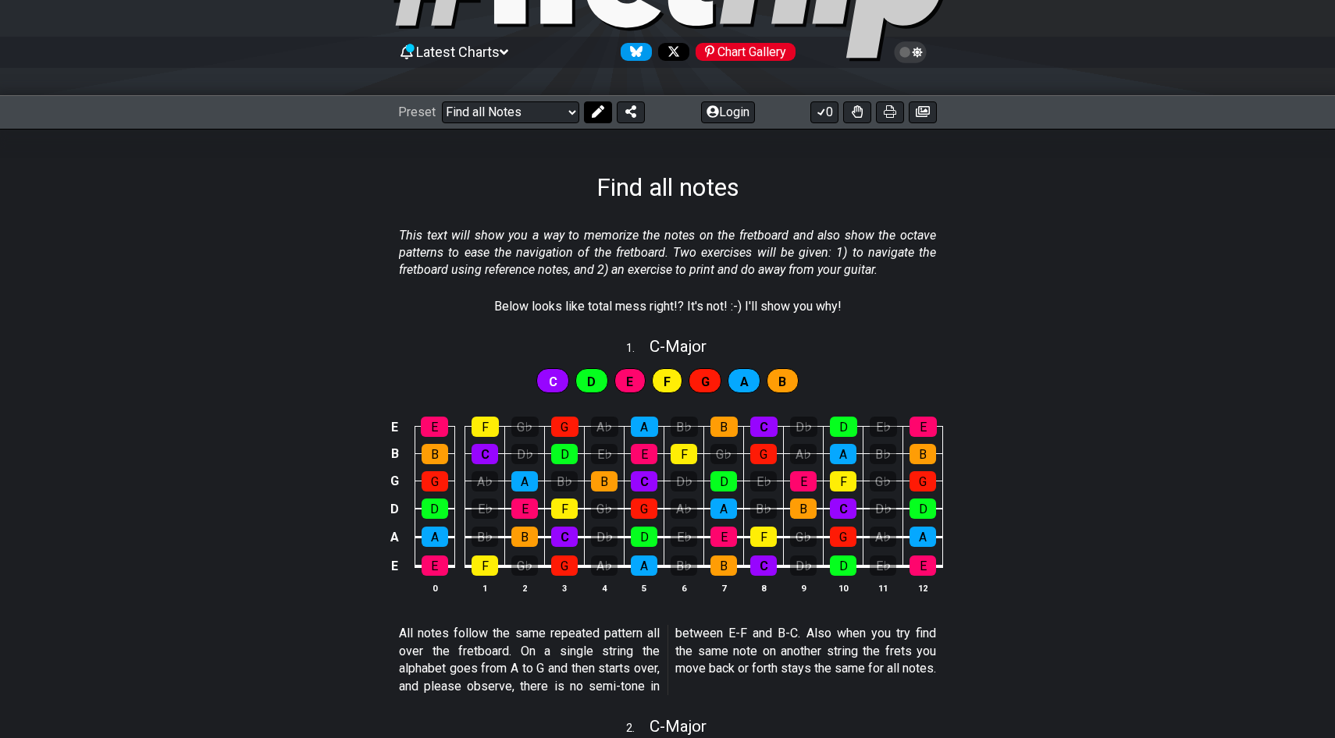
click at [606, 112] on button at bounding box center [598, 112] width 28 height 22
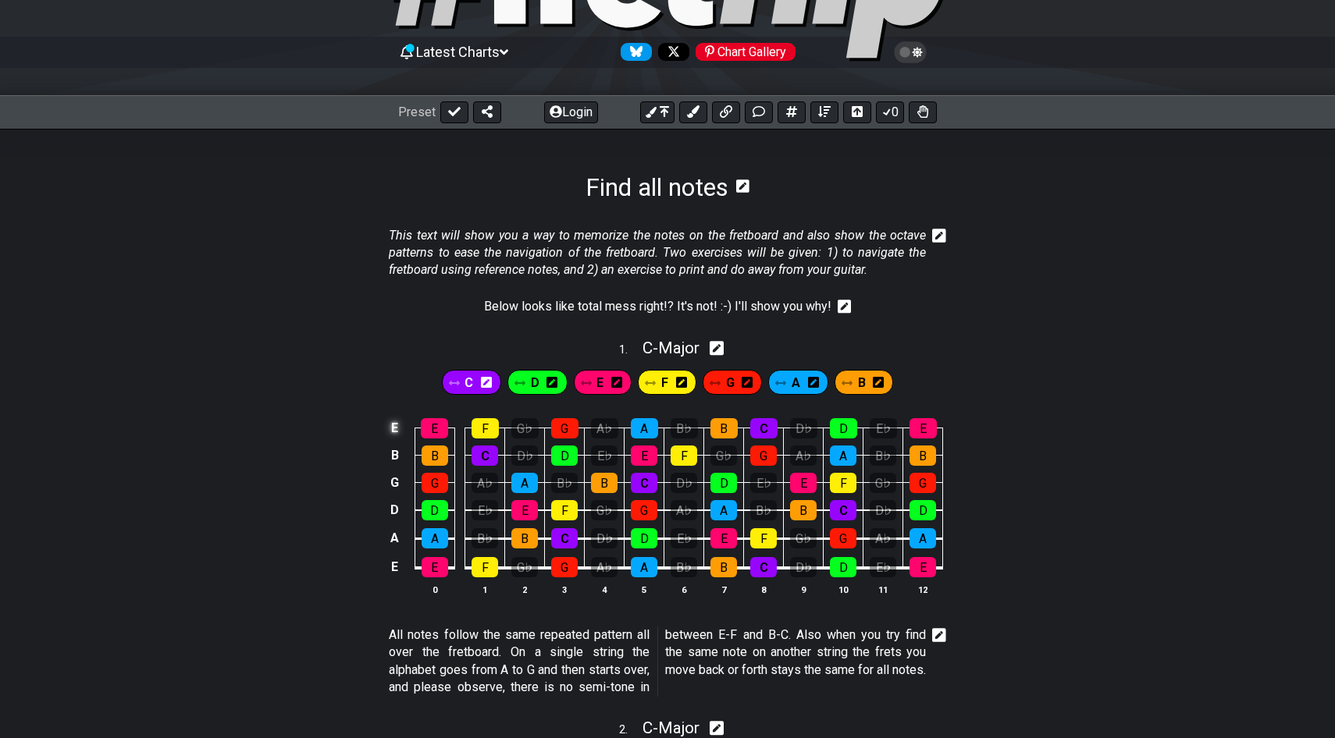
click at [398, 426] on td "E" at bounding box center [395, 428] width 19 height 27
click at [398, 426] on td "x" at bounding box center [395, 428] width 19 height 27
click at [474, 384] on div "C" at bounding box center [472, 382] width 60 height 25
click at [486, 385] on icon at bounding box center [486, 382] width 11 height 11
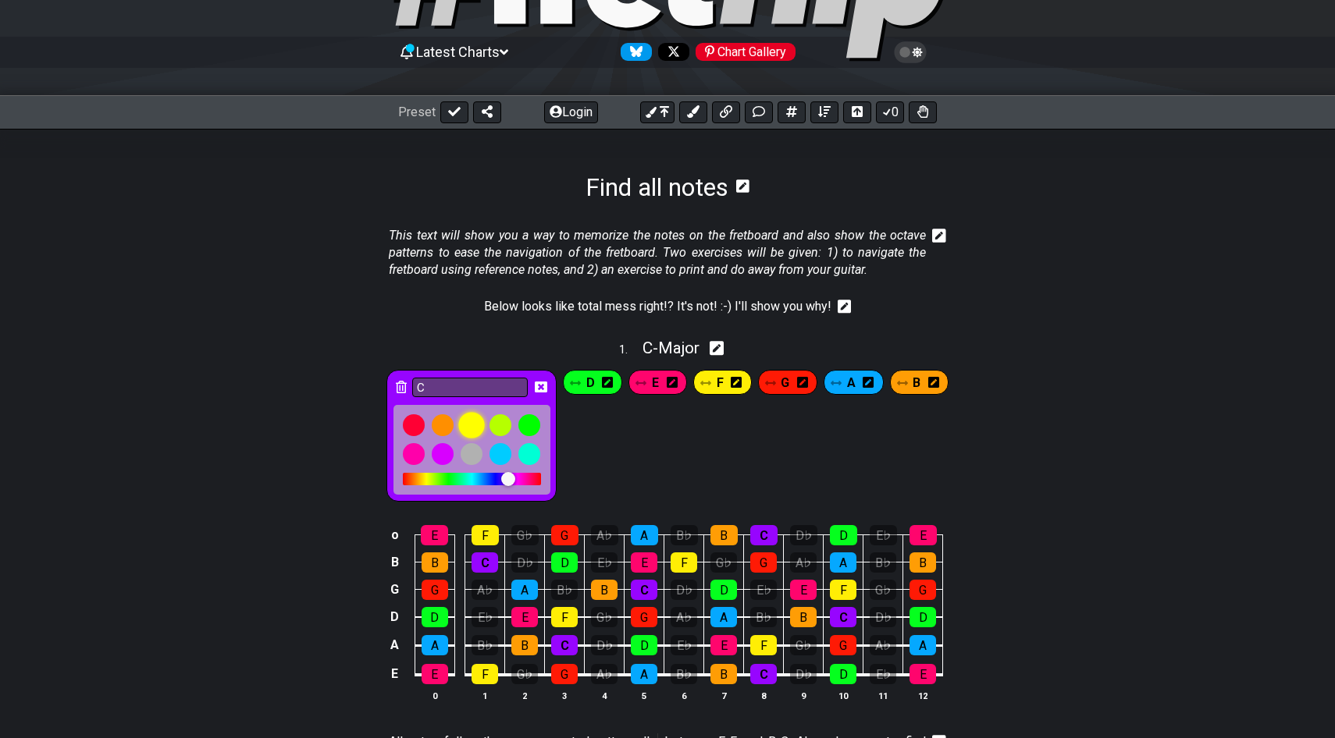
click at [470, 426] on div at bounding box center [471, 425] width 27 height 27
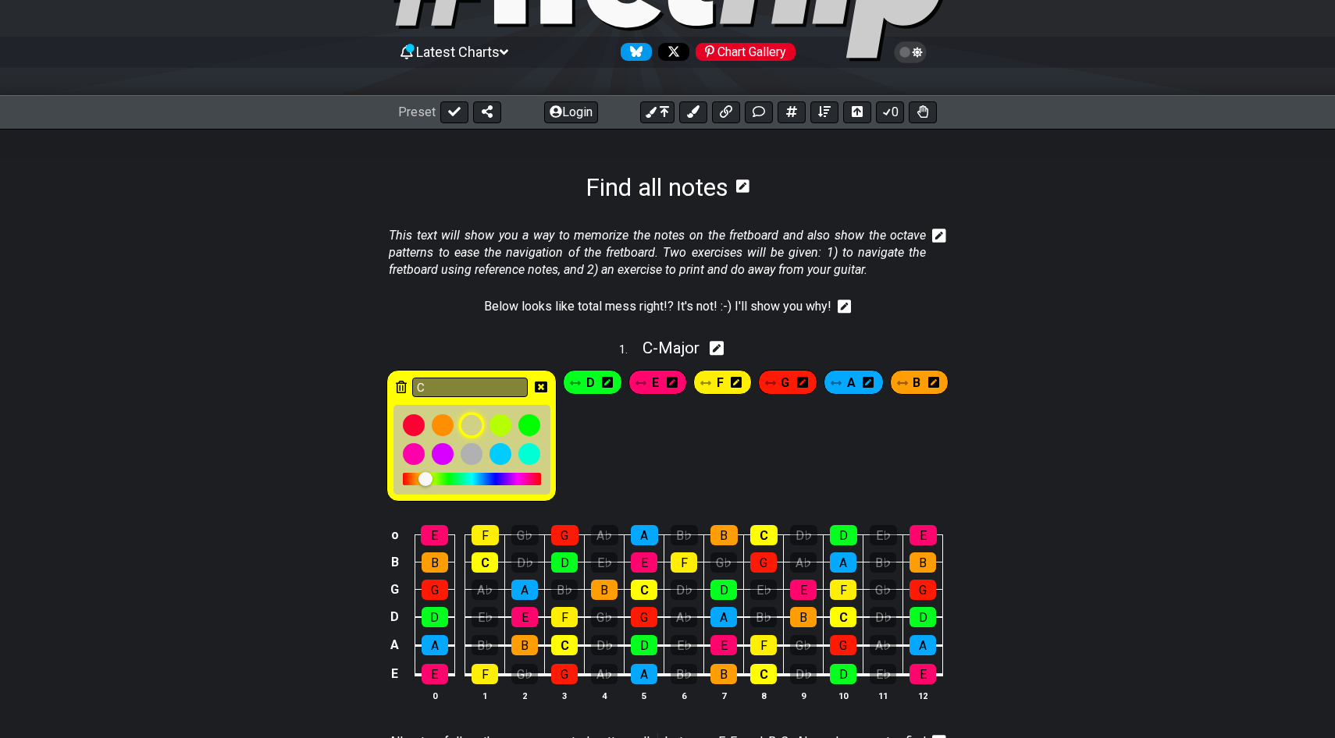
click at [470, 426] on div at bounding box center [471, 425] width 27 height 27
click at [670, 439] on div "C D E F G A B" at bounding box center [667, 436] width 568 height 138
click at [869, 106] on button at bounding box center [857, 112] width 28 height 22
click at [857, 109] on icon at bounding box center [857, 111] width 12 height 11
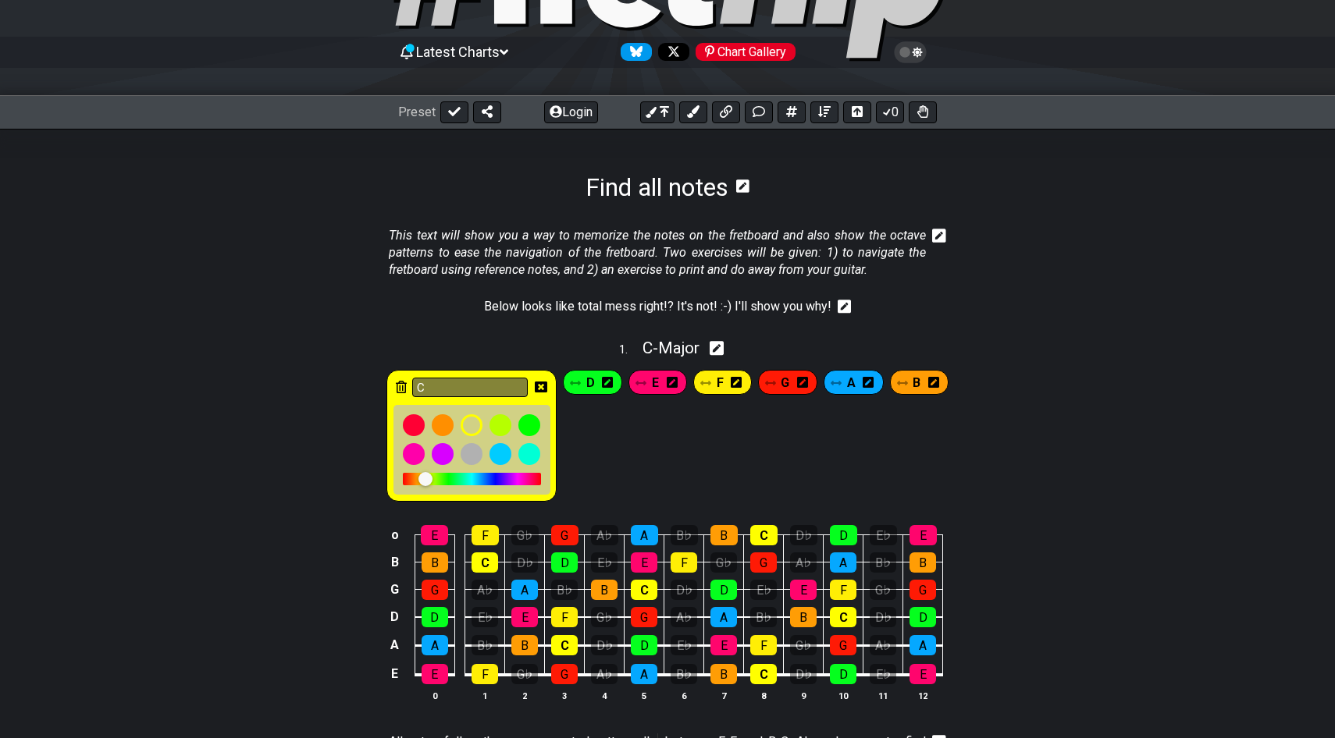
click at [539, 388] on icon at bounding box center [541, 387] width 12 height 12
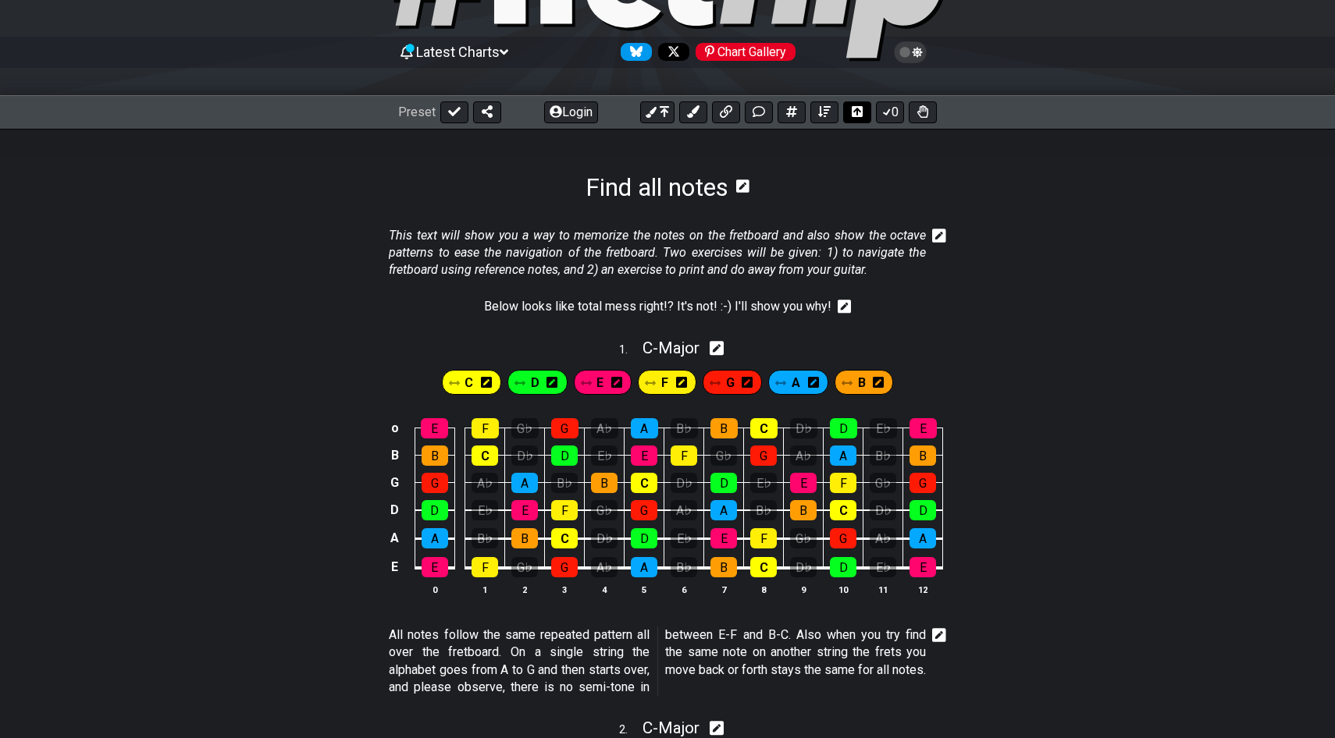
click at [862, 112] on icon at bounding box center [857, 111] width 11 height 11
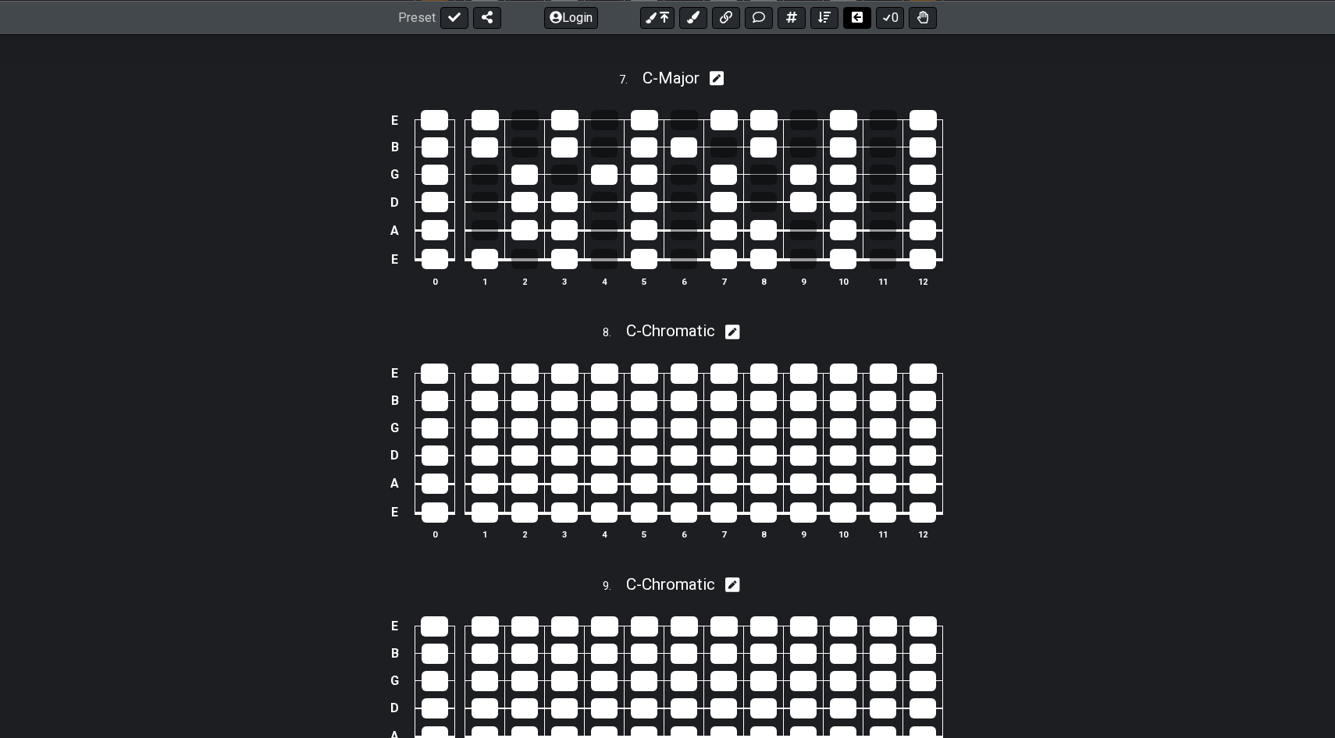
scroll to position [2914, 0]
